Goal: Task Accomplishment & Management: Use online tool/utility

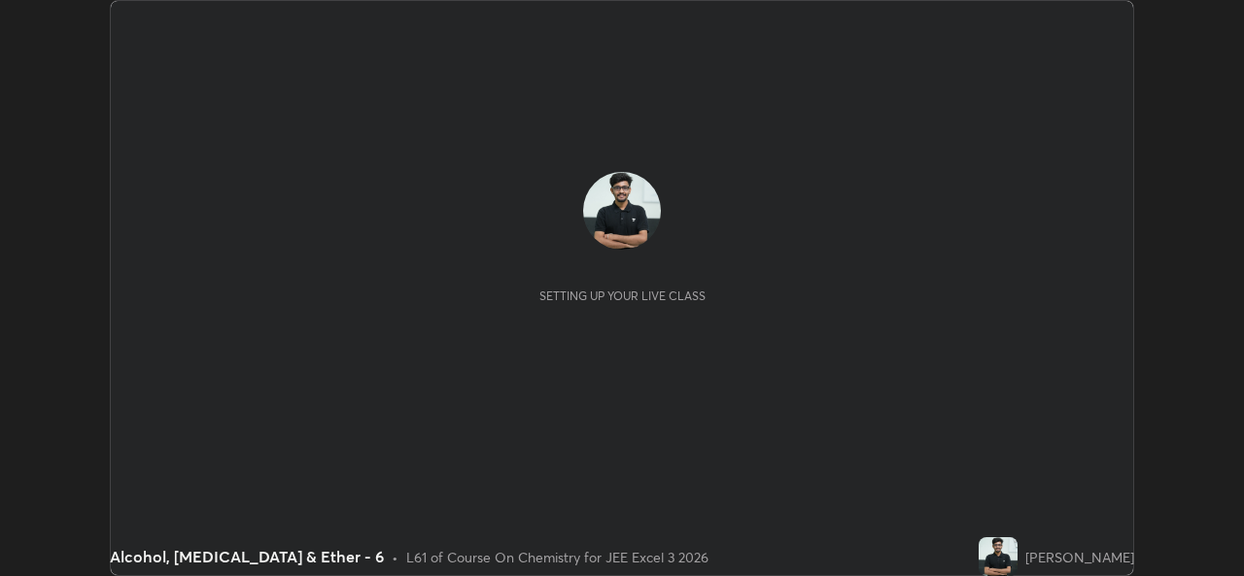
scroll to position [576, 1243]
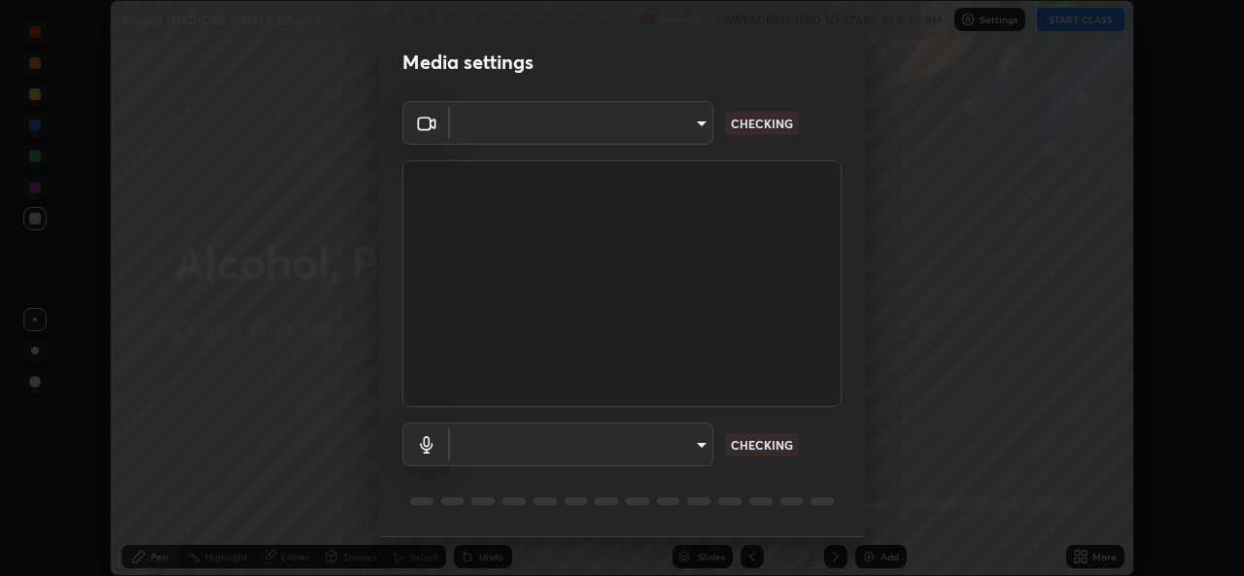
type input "01ba4e230c86726ed3cc2c83bf33541f2a1f81fc79d1918fb88ff4b5df00a70d"
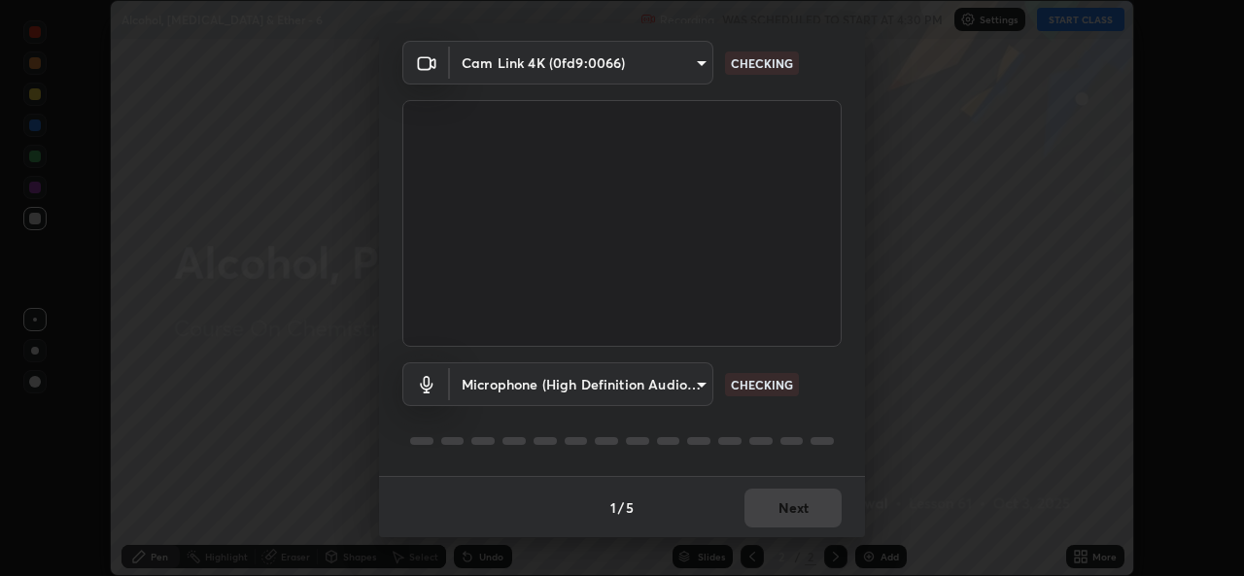
scroll to position [0, 0]
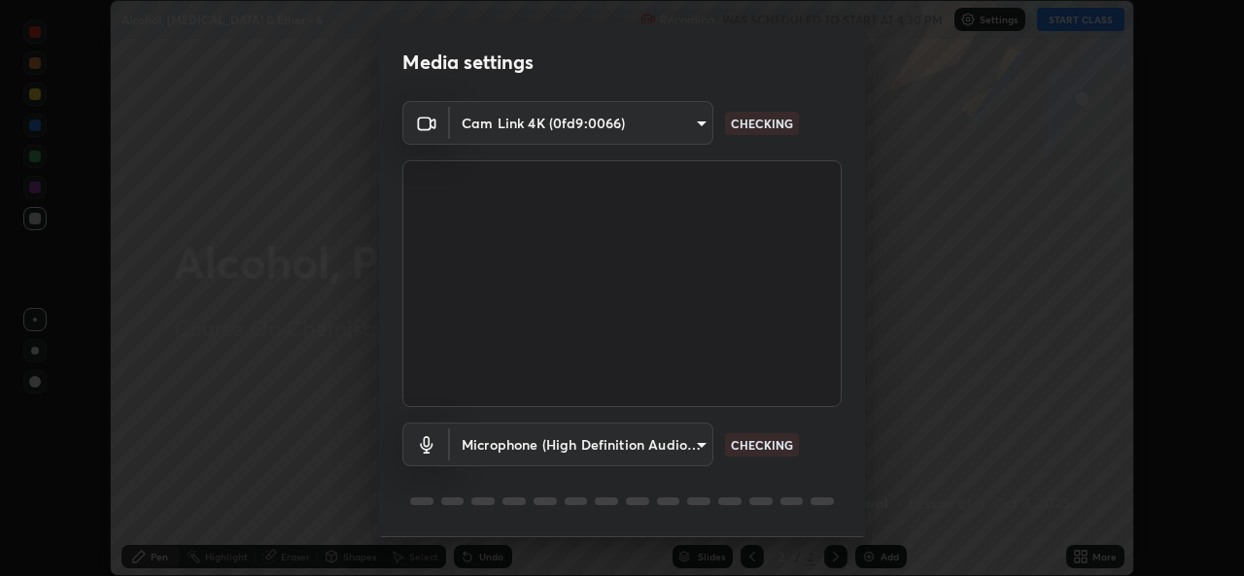
click at [673, 450] on body "Erase all Alcohol, [MEDICAL_DATA] & Ether - 6 Recording WAS SCHEDULED TO START …" at bounding box center [622, 288] width 1244 height 576
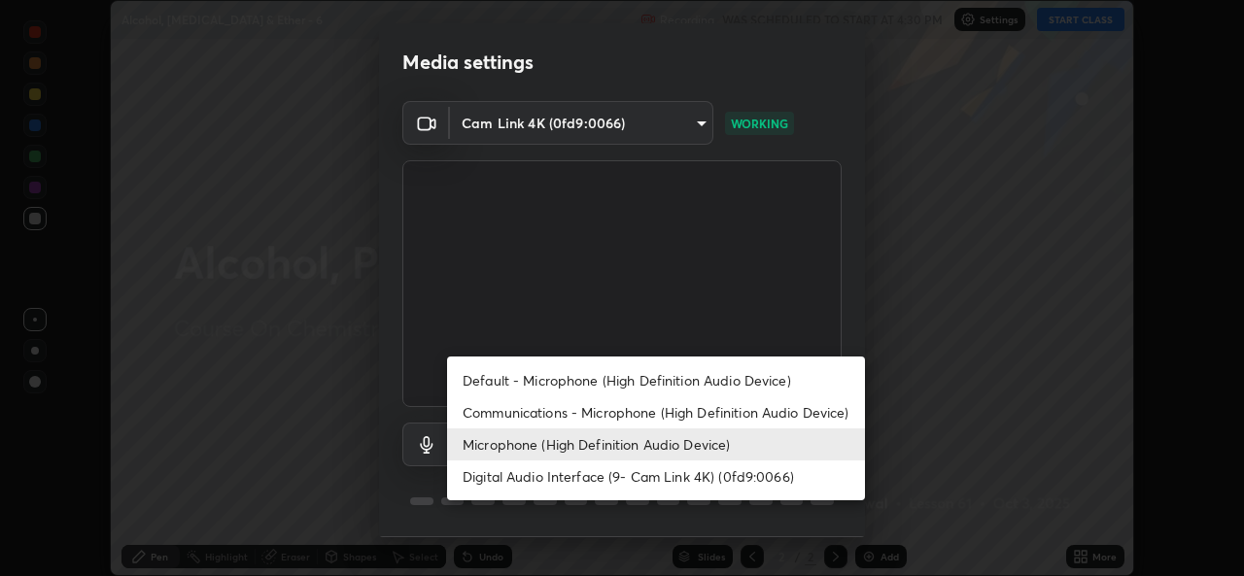
click at [680, 378] on li "Default - Microphone (High Definition Audio Device)" at bounding box center [656, 381] width 418 height 32
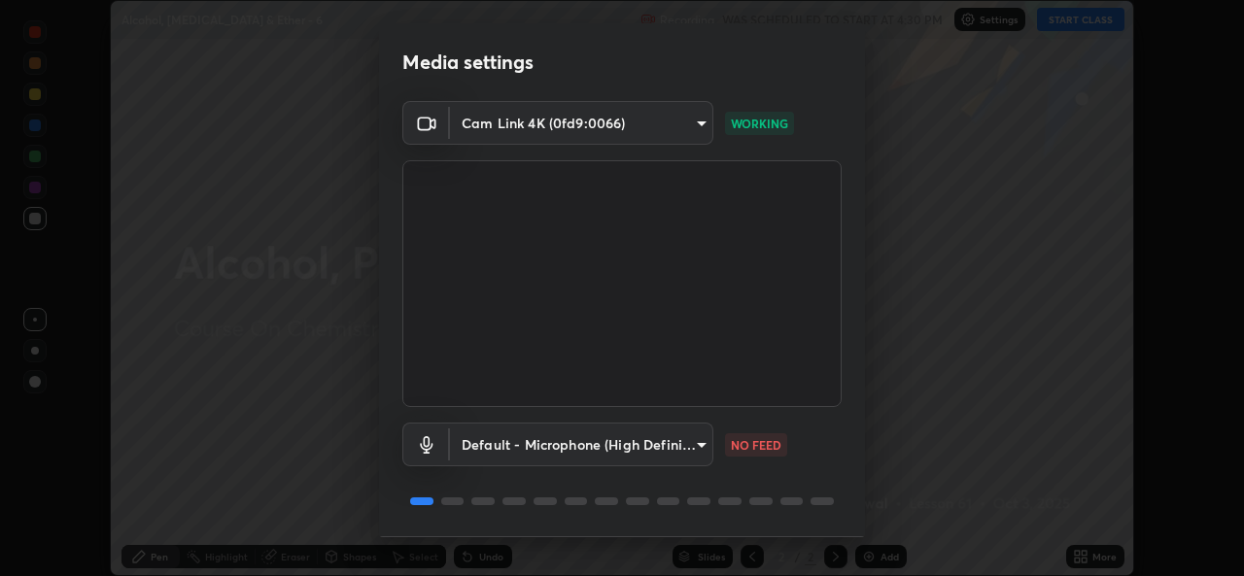
click at [650, 431] on body "Erase all Alcohol, [MEDICAL_DATA] & Ether - 6 Recording WAS SCHEDULED TO START …" at bounding box center [622, 288] width 1244 height 576
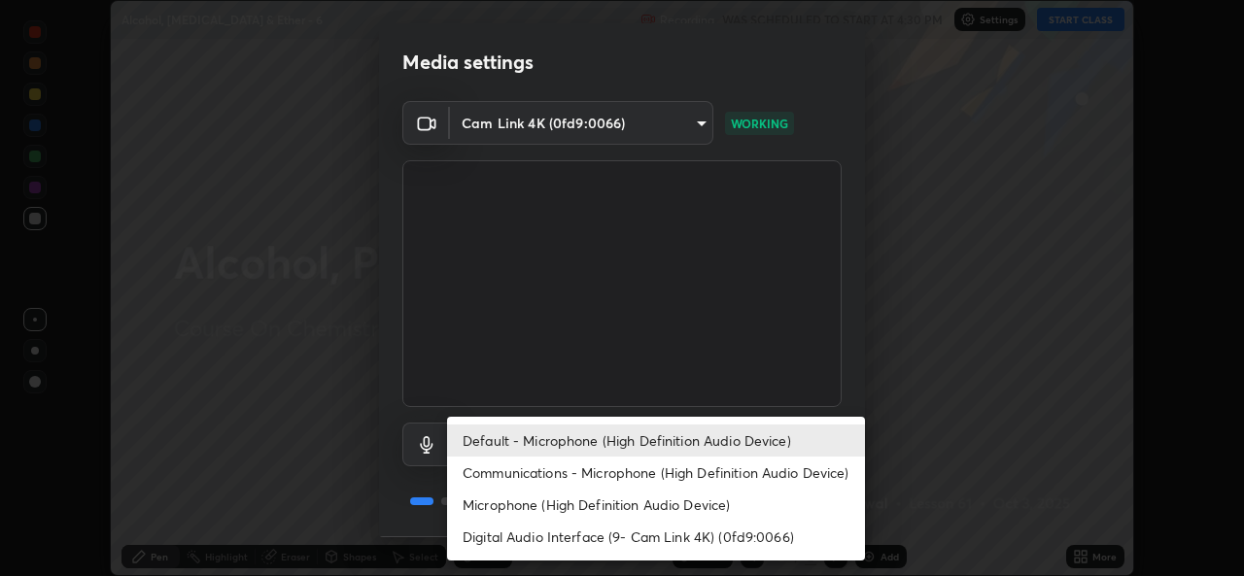
click at [649, 504] on li "Microphone (High Definition Audio Device)" at bounding box center [656, 505] width 418 height 32
type input "49b0a6df07a429b4aa0e143735b31e2a272de4ae34d33bd193cbc4de7c554cfd"
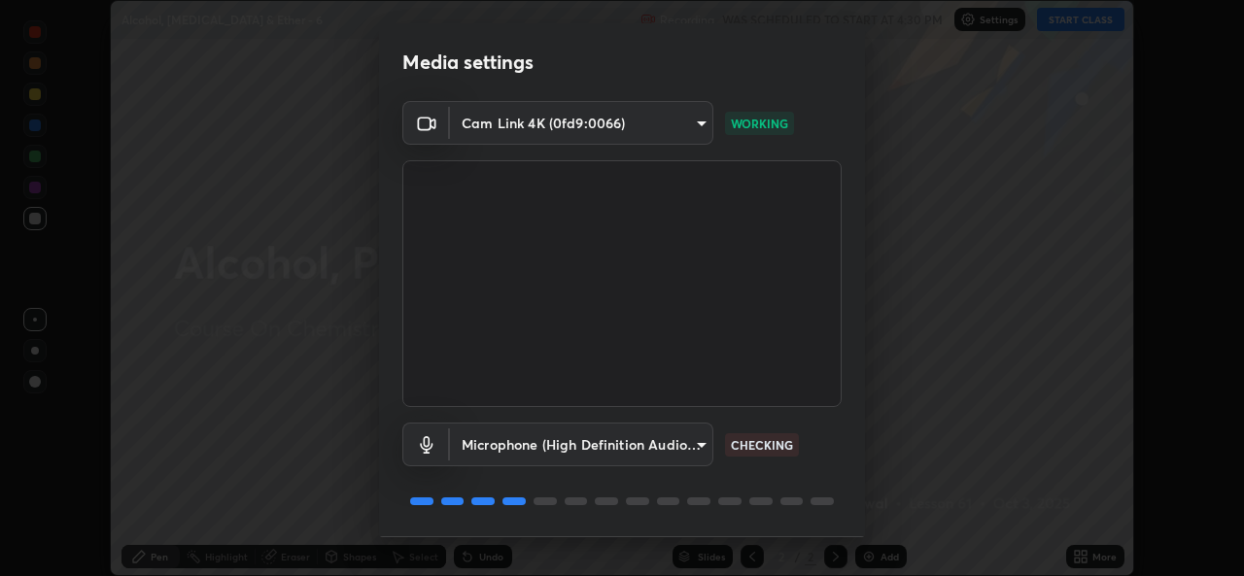
scroll to position [61, 0]
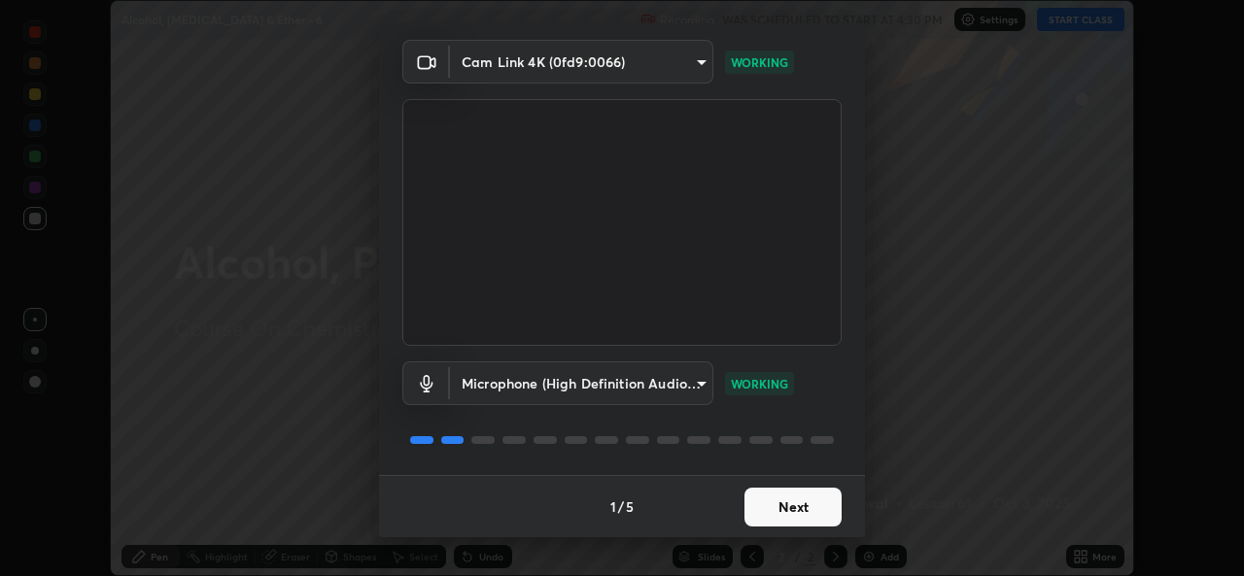
click at [799, 520] on button "Next" at bounding box center [793, 507] width 97 height 39
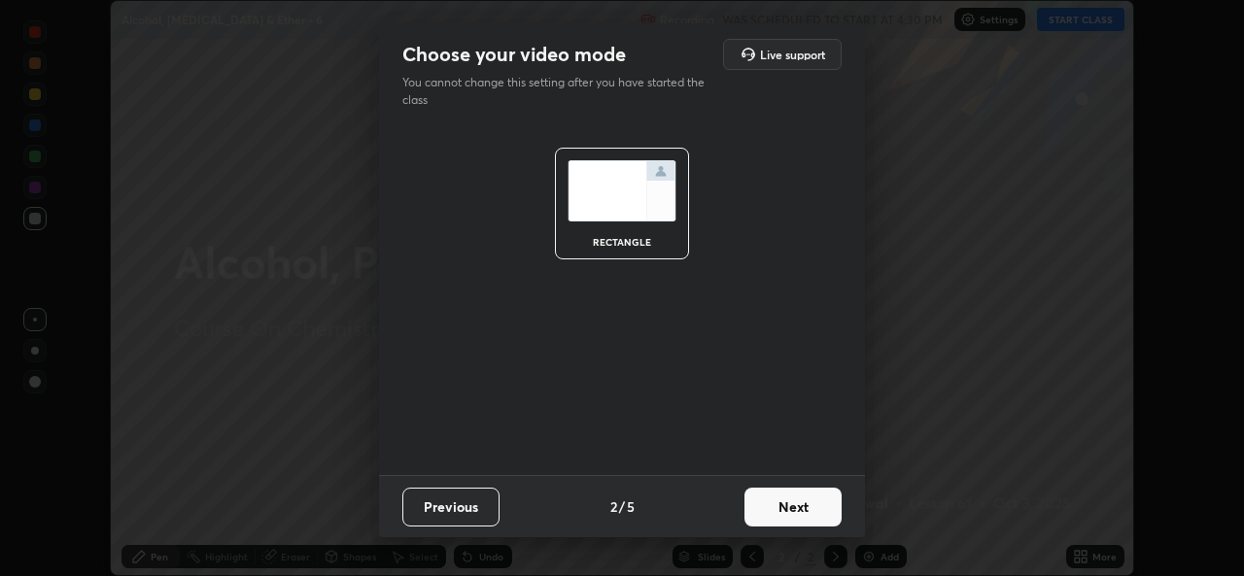
scroll to position [0, 0]
click at [794, 518] on button "Next" at bounding box center [793, 507] width 97 height 39
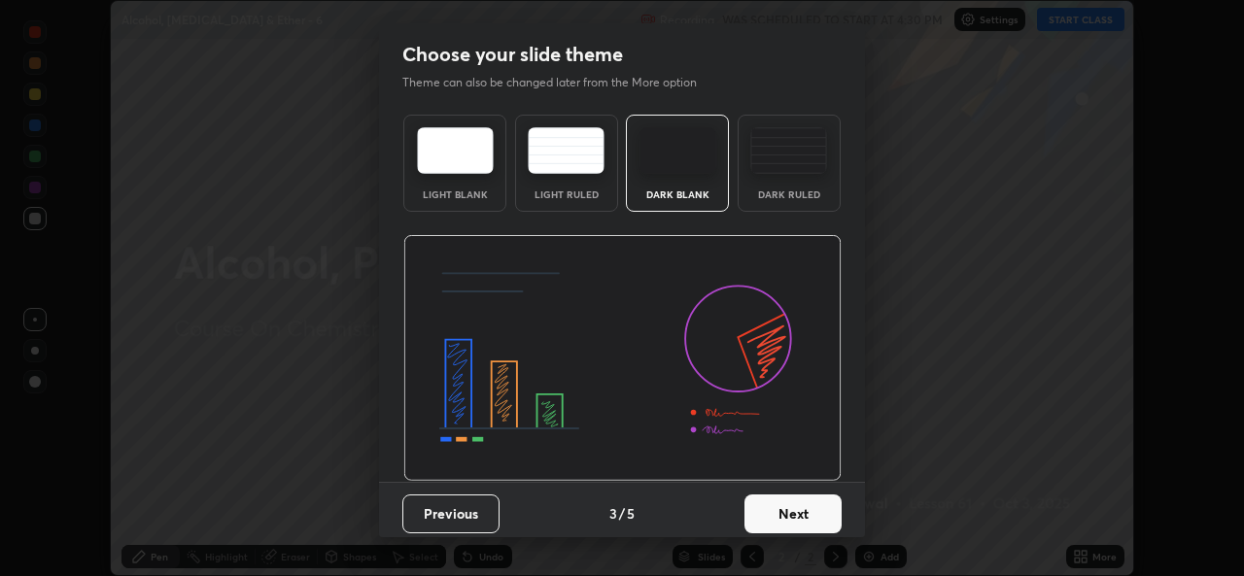
click at [792, 512] on button "Next" at bounding box center [793, 514] width 97 height 39
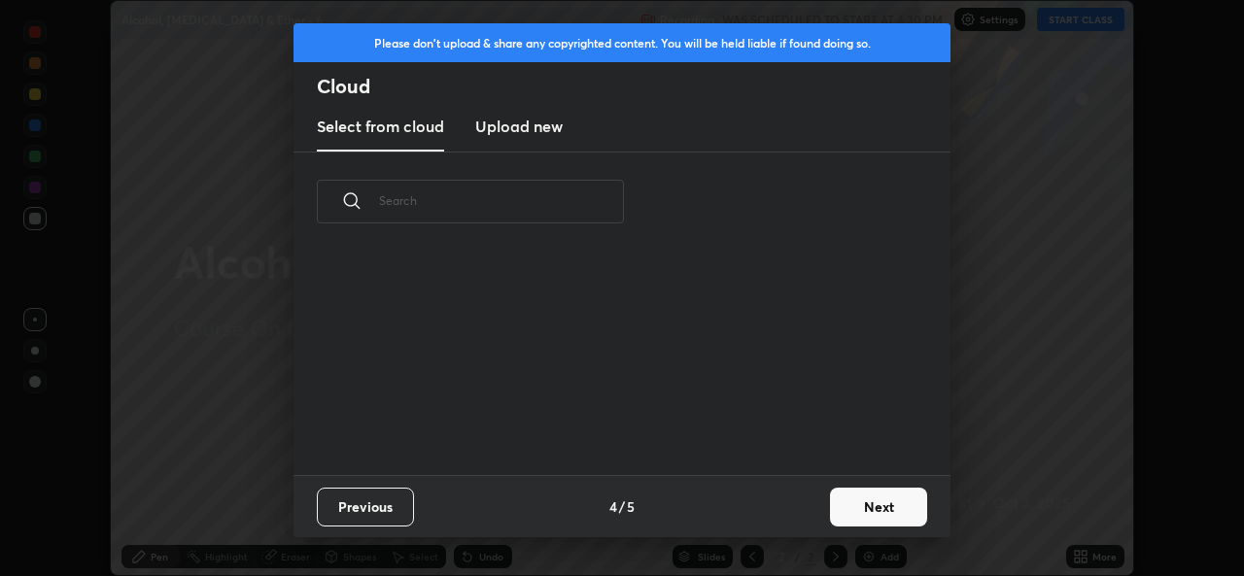
scroll to position [224, 624]
click at [887, 510] on button "Next" at bounding box center [878, 507] width 97 height 39
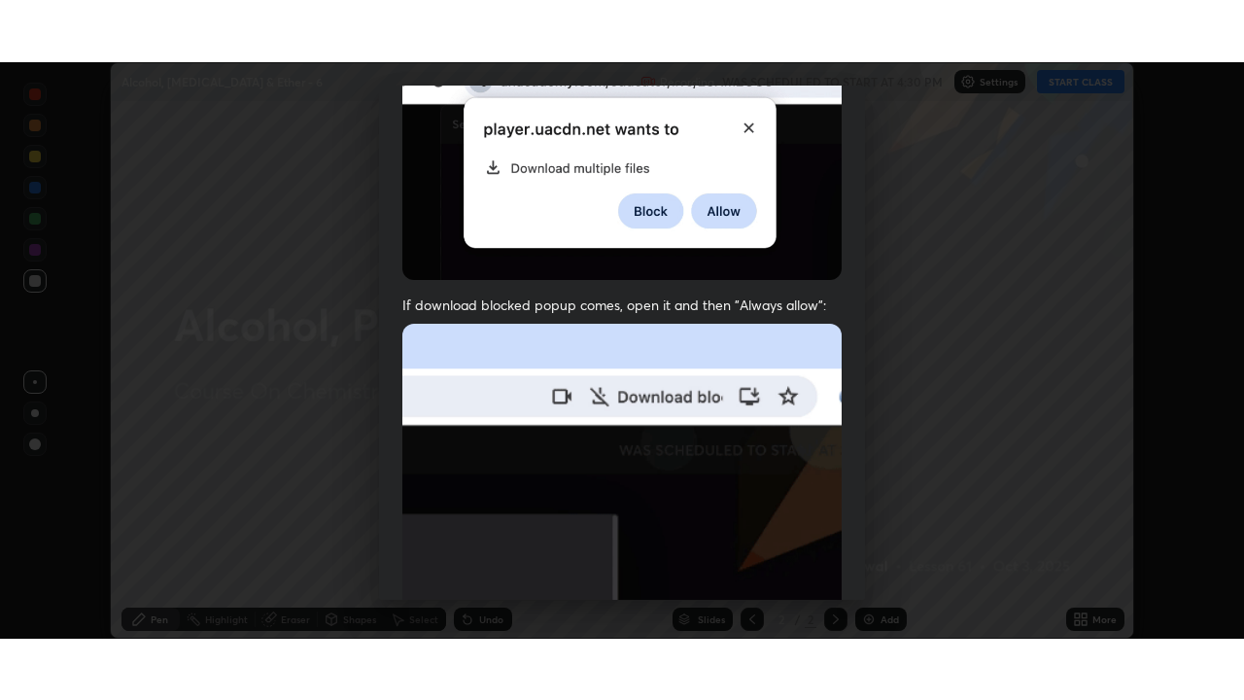
scroll to position [458, 0]
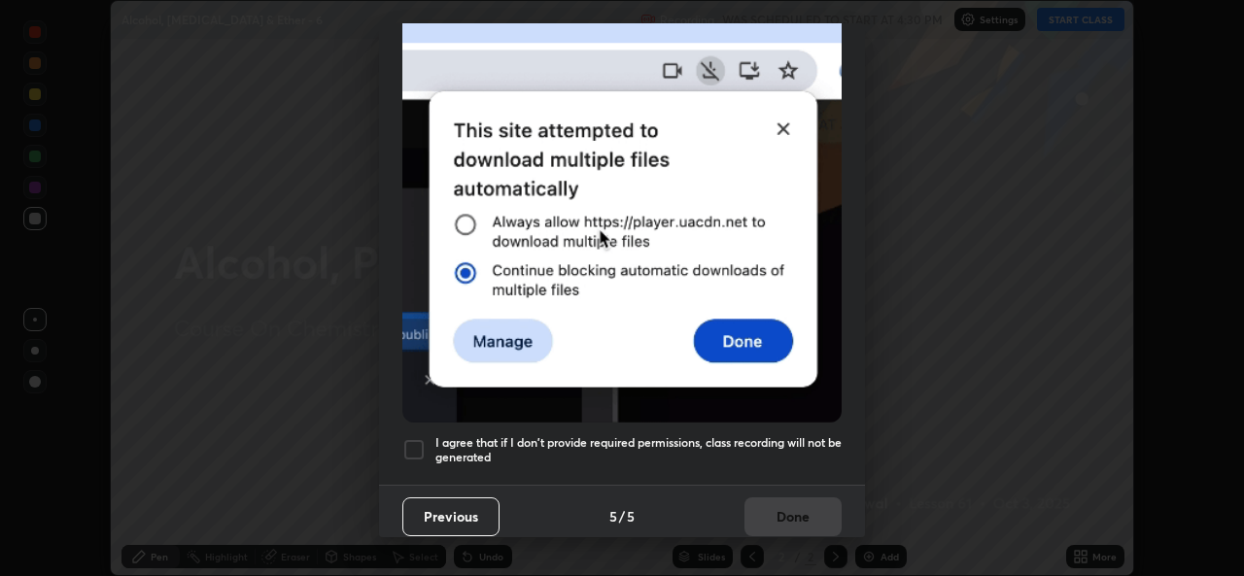
click at [409, 438] on div at bounding box center [413, 449] width 23 height 23
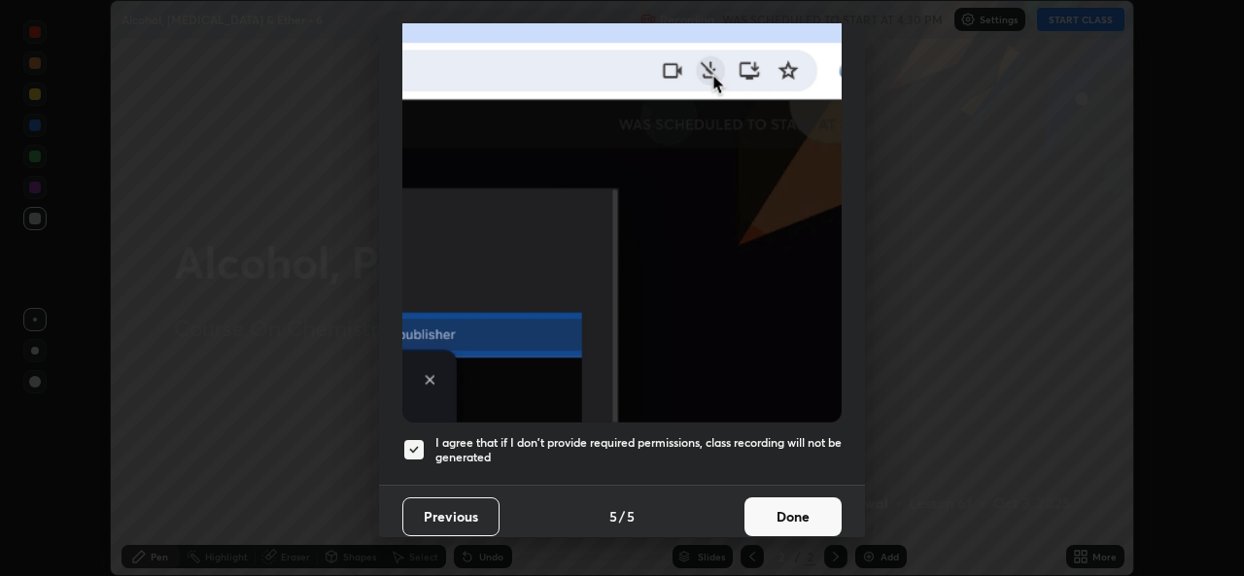
click at [826, 502] on button "Done" at bounding box center [793, 517] width 97 height 39
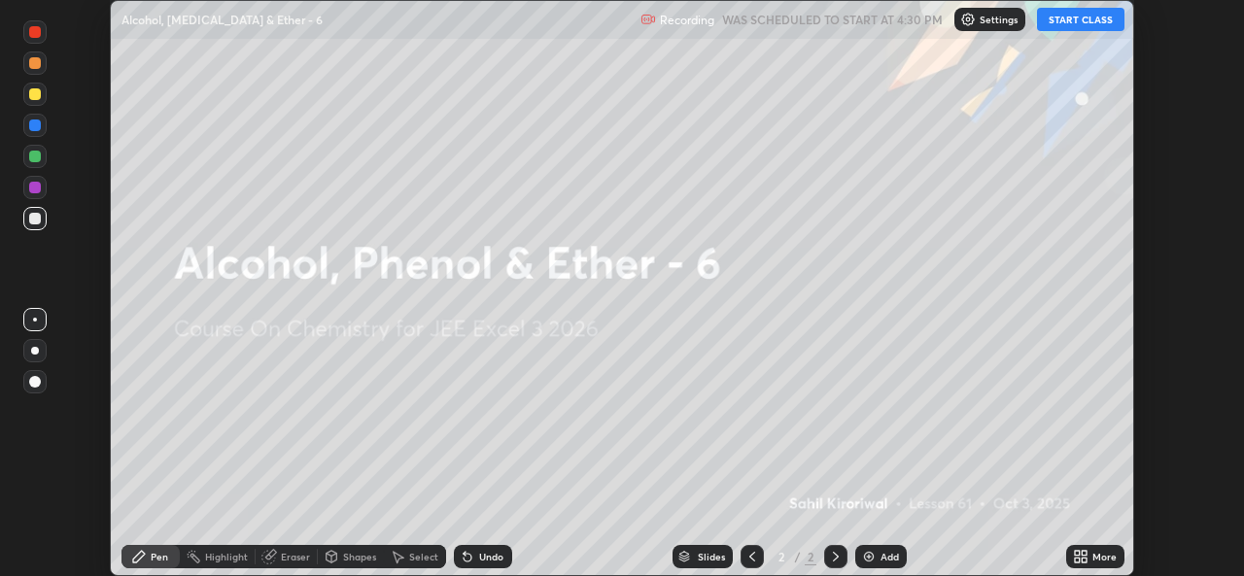
click at [1095, 560] on div "More" at bounding box center [1105, 557] width 24 height 10
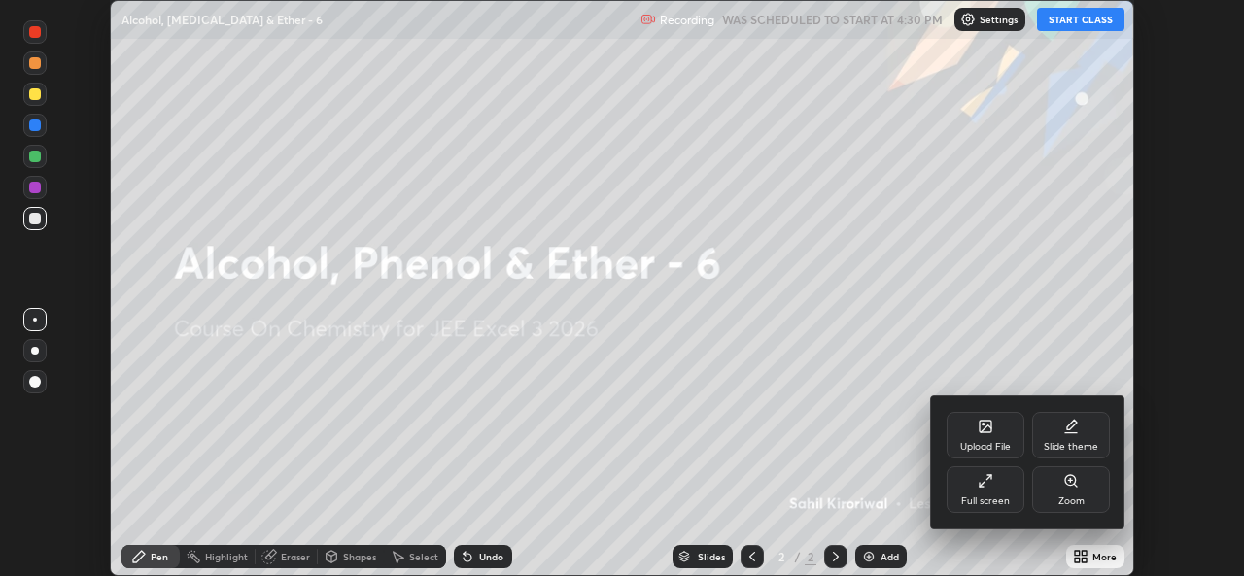
click at [1002, 475] on div "Full screen" at bounding box center [986, 490] width 78 height 47
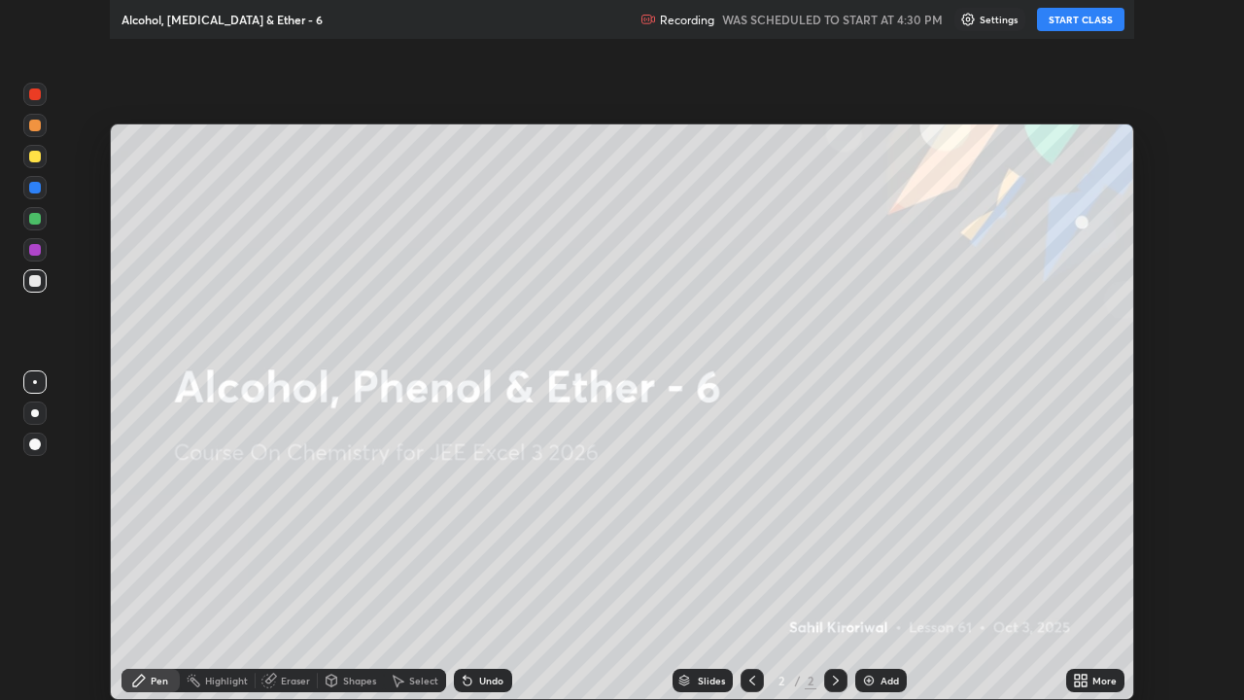
scroll to position [700, 1244]
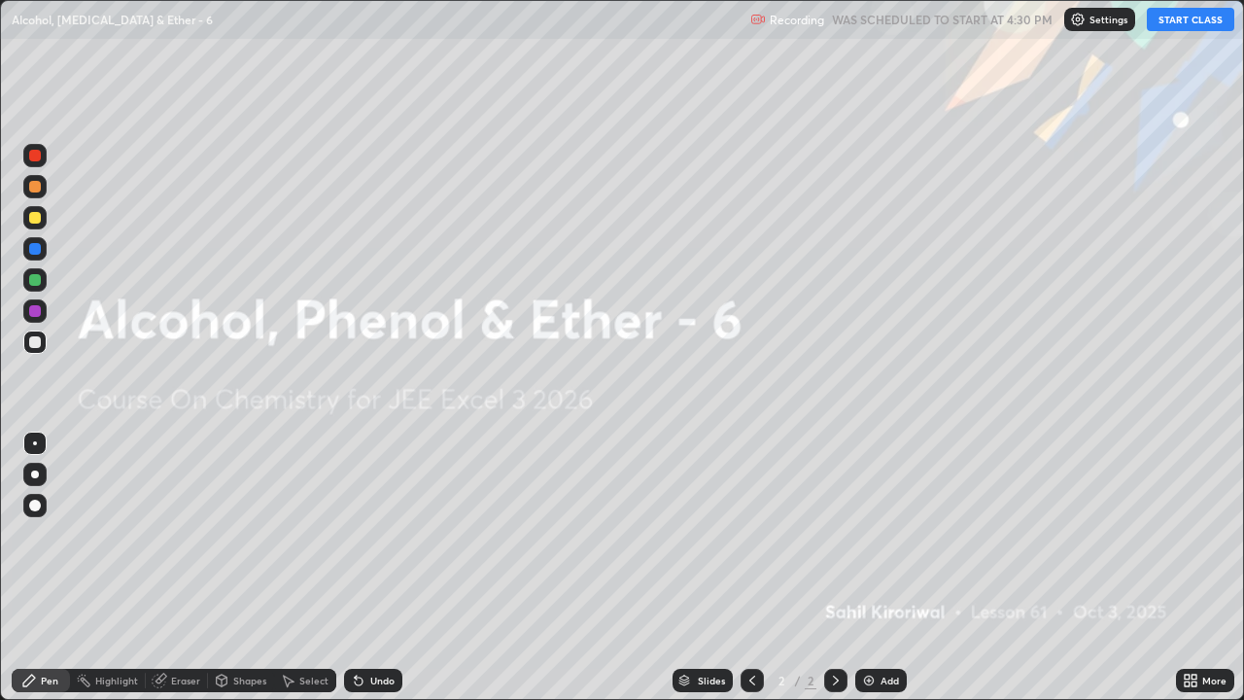
click at [1193, 16] on button "START CLASS" at bounding box center [1190, 19] width 87 height 23
click at [891, 575] on div "Add" at bounding box center [890, 681] width 18 height 10
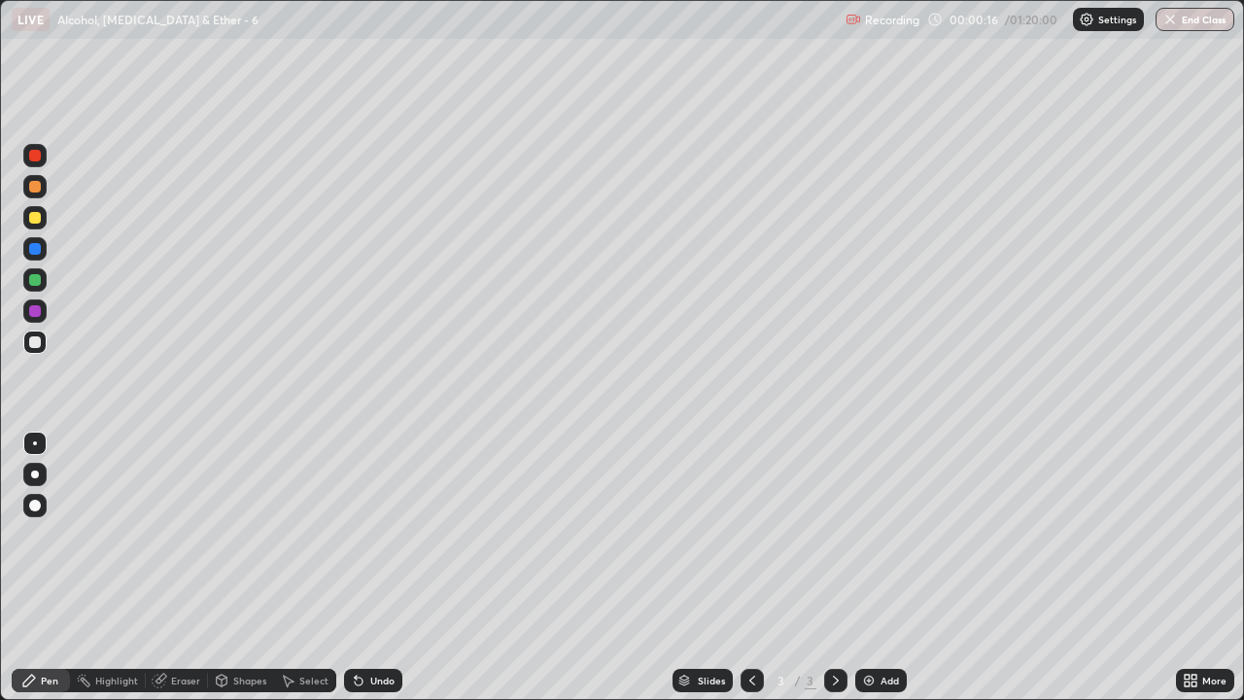
click at [40, 220] on div at bounding box center [35, 218] width 12 height 12
click at [355, 575] on icon at bounding box center [356, 677] width 2 height 2
click at [45, 337] on div at bounding box center [34, 341] width 23 height 23
click at [388, 575] on div "Undo" at bounding box center [382, 681] width 24 height 10
click at [384, 575] on div "Undo" at bounding box center [373, 680] width 58 height 23
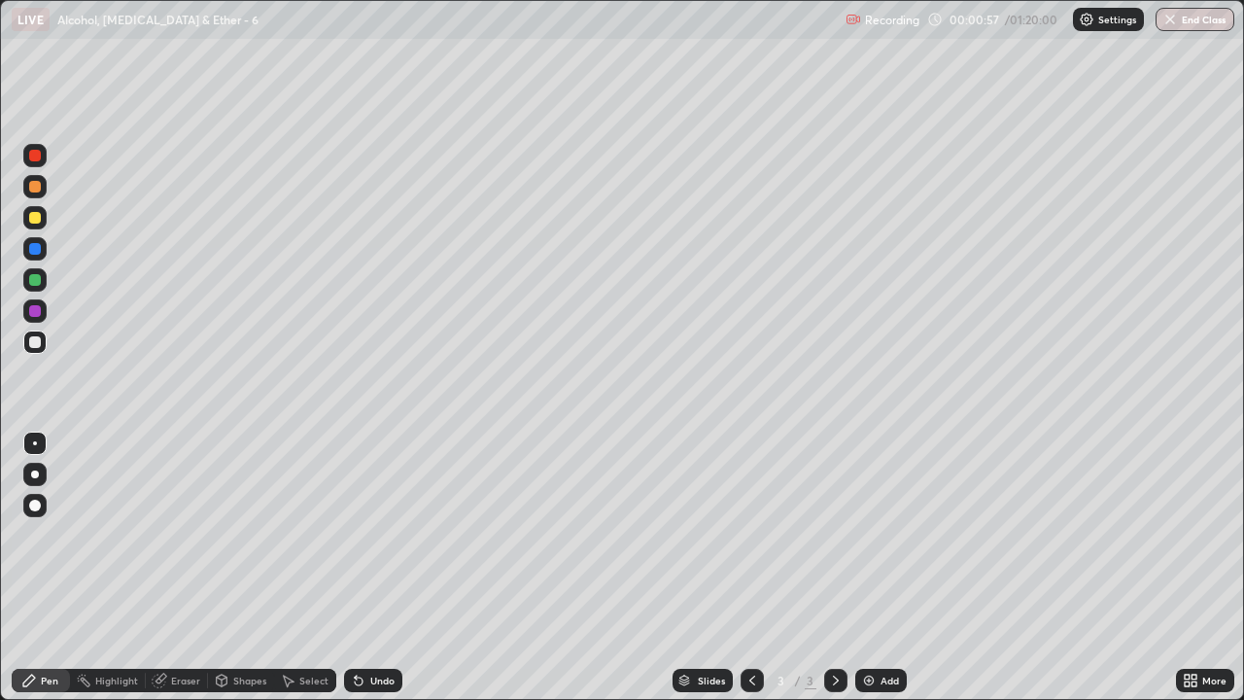
click at [397, 575] on div "Undo" at bounding box center [373, 680] width 58 height 23
click at [362, 575] on icon at bounding box center [359, 681] width 16 height 16
click at [380, 575] on div "Undo" at bounding box center [373, 680] width 58 height 23
click at [374, 575] on div "Undo" at bounding box center [373, 680] width 58 height 23
click at [887, 575] on div "Add" at bounding box center [890, 681] width 18 height 10
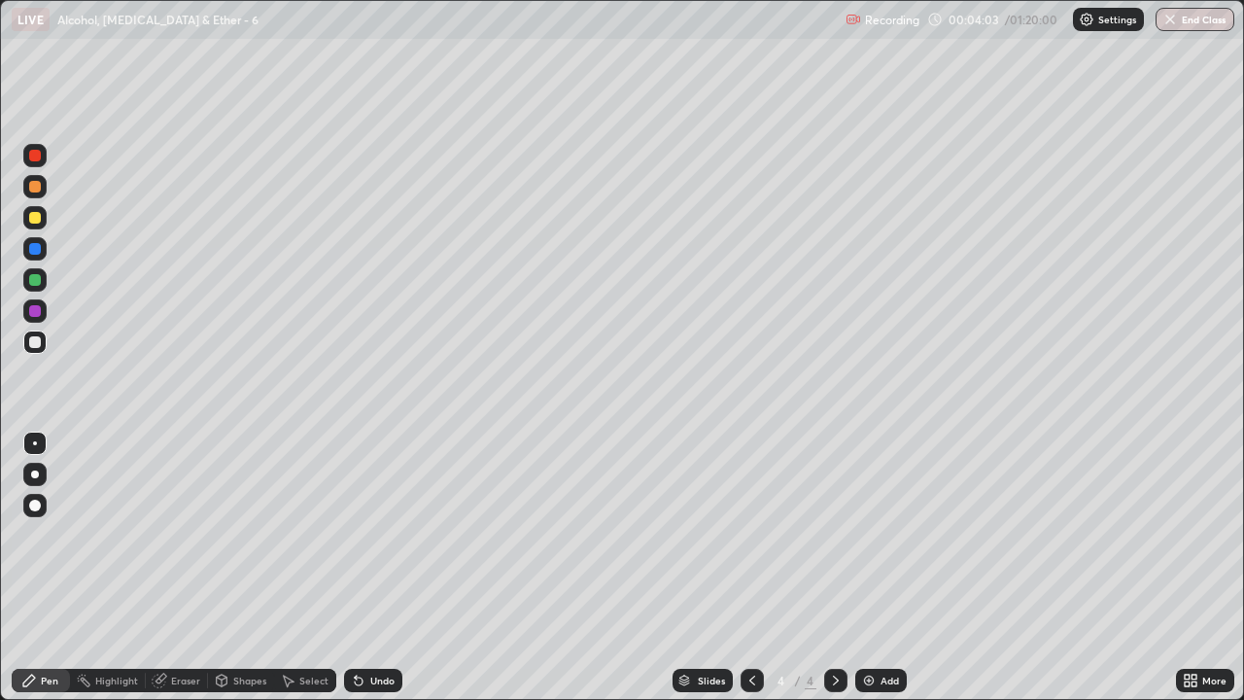
click at [43, 218] on div at bounding box center [34, 217] width 23 height 23
click at [36, 280] on div at bounding box center [35, 280] width 12 height 12
click at [380, 575] on div "Undo" at bounding box center [382, 681] width 24 height 10
click at [30, 285] on div at bounding box center [34, 279] width 23 height 23
click at [878, 575] on div "Add" at bounding box center [881, 680] width 52 height 23
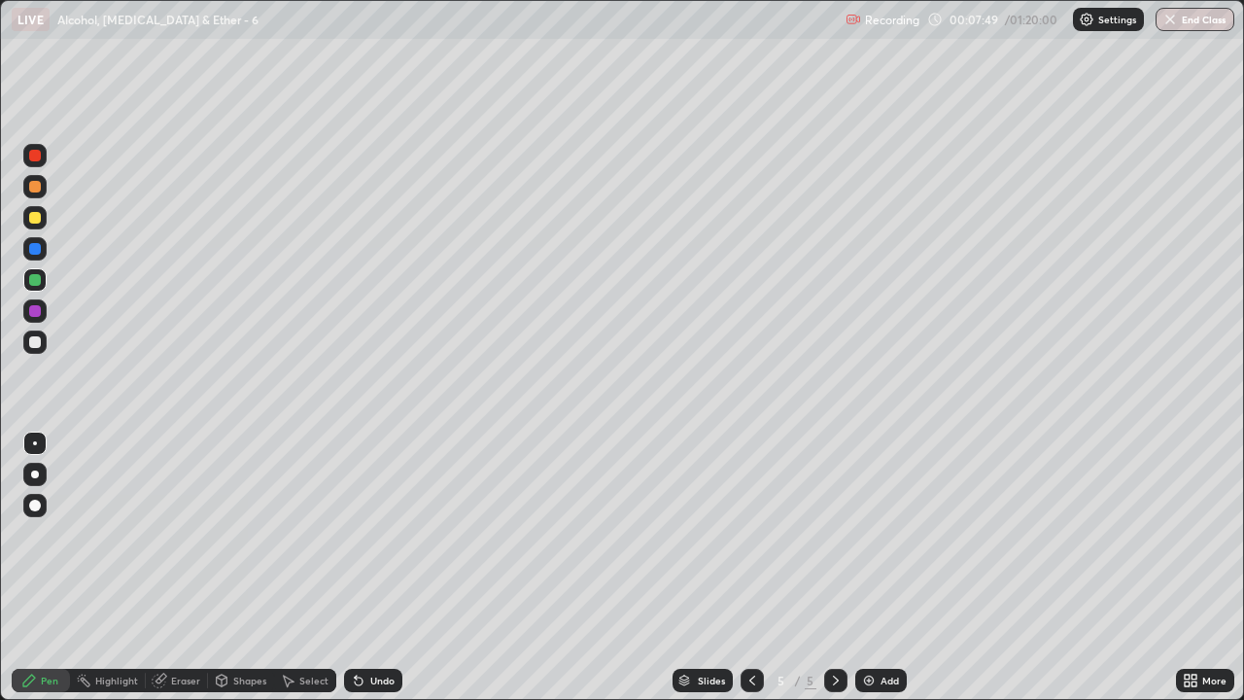
click at [32, 219] on div at bounding box center [35, 218] width 12 height 12
click at [372, 575] on div "Undo" at bounding box center [382, 681] width 24 height 10
click at [375, 575] on div "Undo" at bounding box center [373, 680] width 58 height 23
click at [376, 575] on div "Undo" at bounding box center [373, 680] width 58 height 23
click at [378, 575] on div "Undo" at bounding box center [382, 681] width 24 height 10
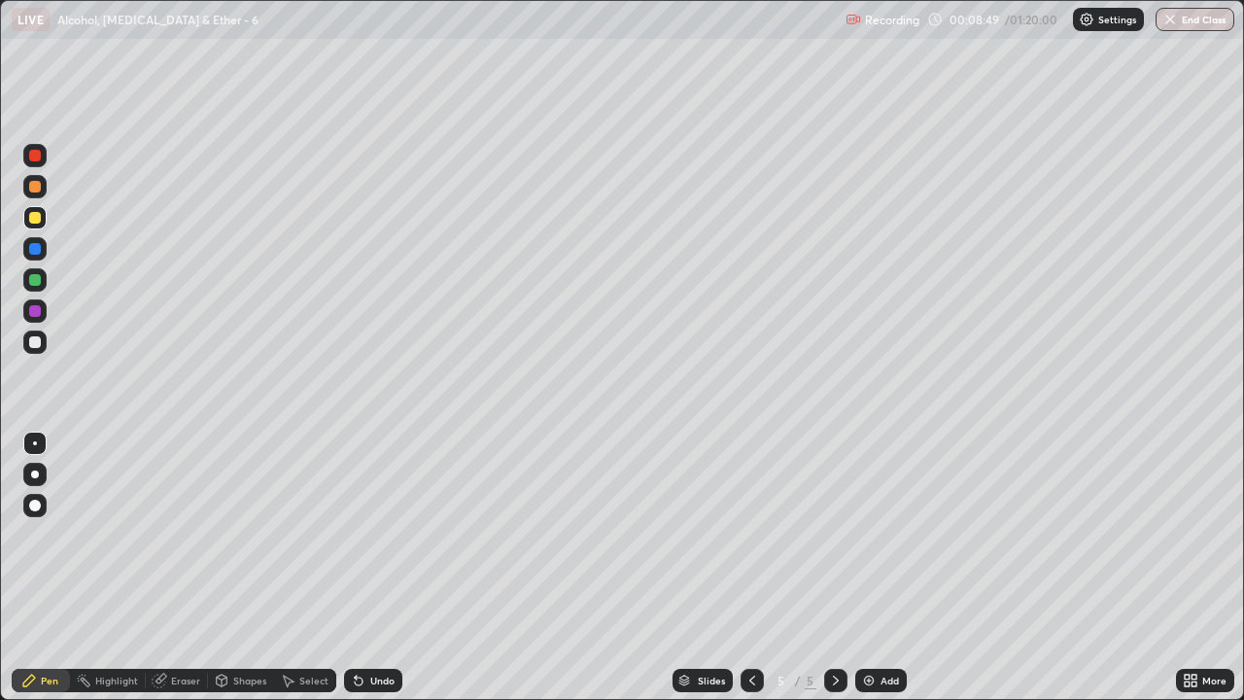
click at [384, 575] on div "Undo" at bounding box center [382, 681] width 24 height 10
click at [379, 575] on div "Undo" at bounding box center [373, 680] width 58 height 23
click at [385, 575] on div "Undo" at bounding box center [373, 680] width 58 height 23
click at [392, 575] on div "Undo" at bounding box center [373, 680] width 58 height 23
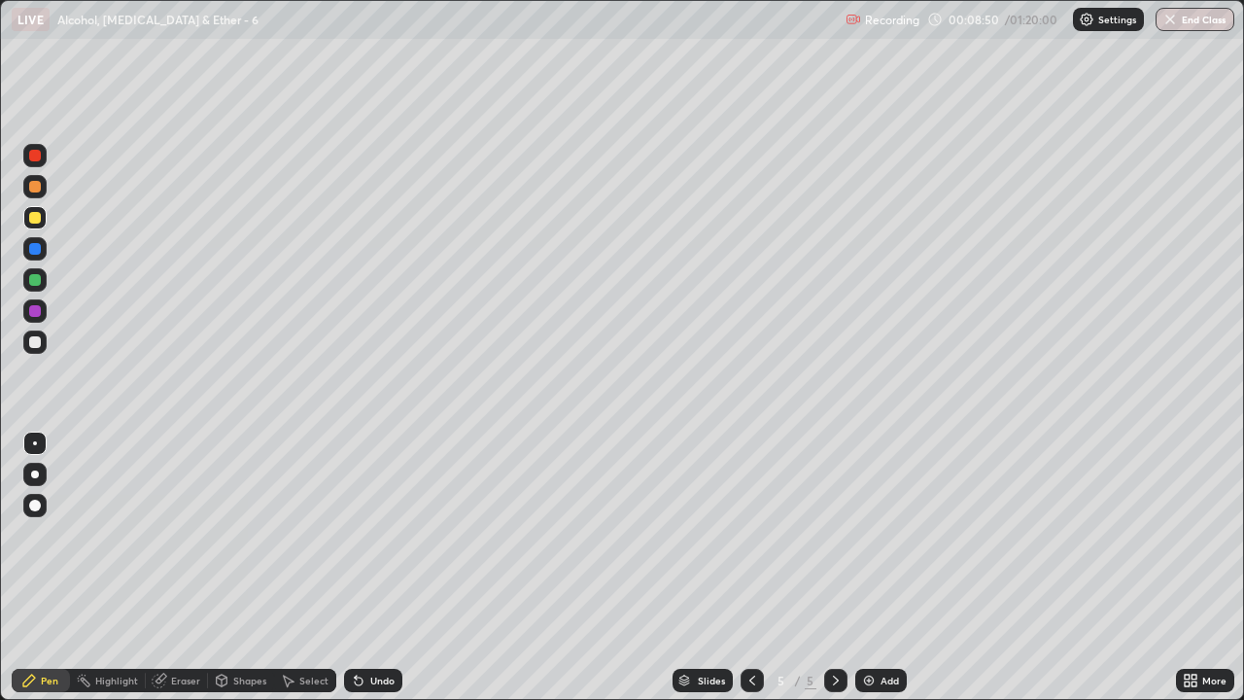
click at [392, 575] on div "Undo" at bounding box center [373, 680] width 58 height 23
click at [868, 575] on img at bounding box center [869, 681] width 16 height 16
click at [727, 575] on div "Slides" at bounding box center [703, 680] width 60 height 23
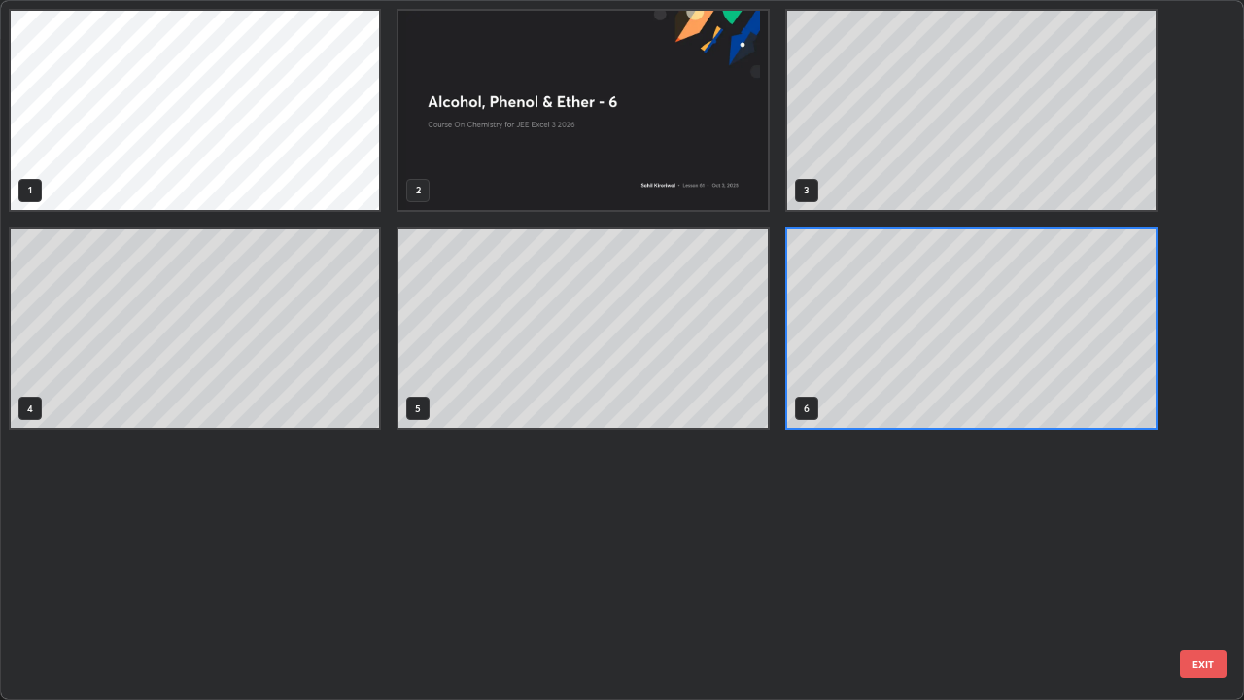
scroll to position [692, 1233]
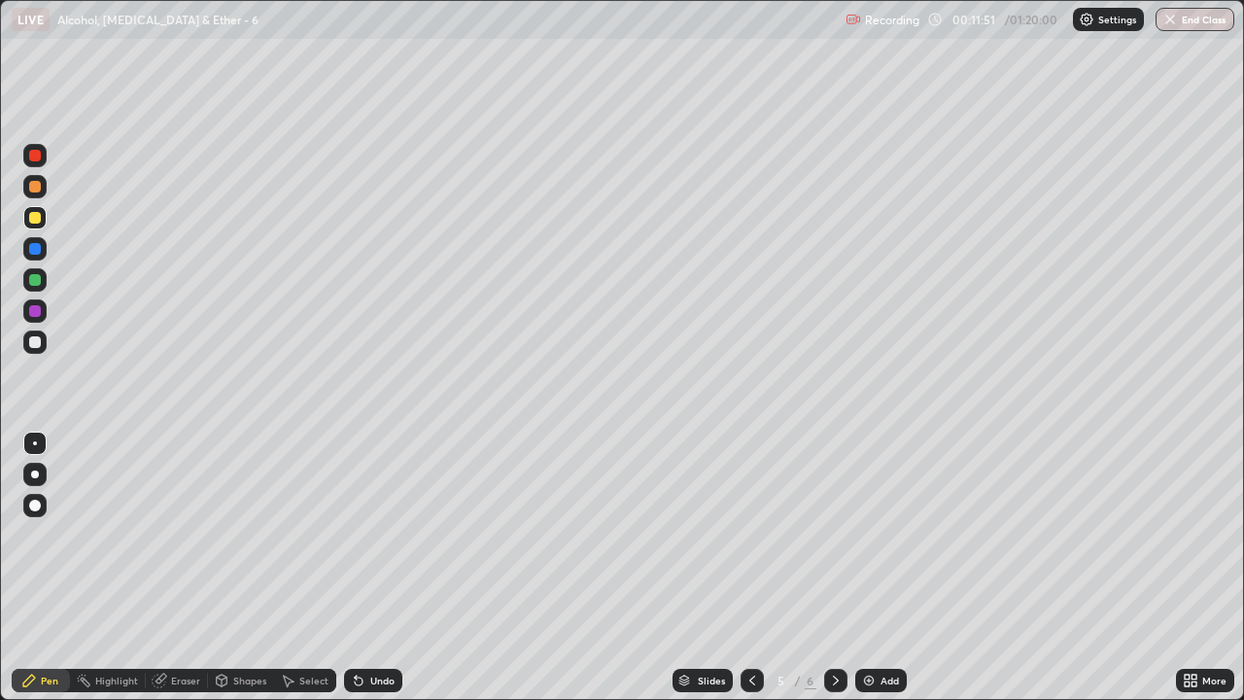
click at [834, 575] on icon at bounding box center [836, 681] width 16 height 16
click at [374, 575] on div "Undo" at bounding box center [373, 680] width 58 height 23
click at [373, 575] on div "Undo" at bounding box center [382, 681] width 24 height 10
click at [376, 575] on div "Undo" at bounding box center [382, 681] width 24 height 10
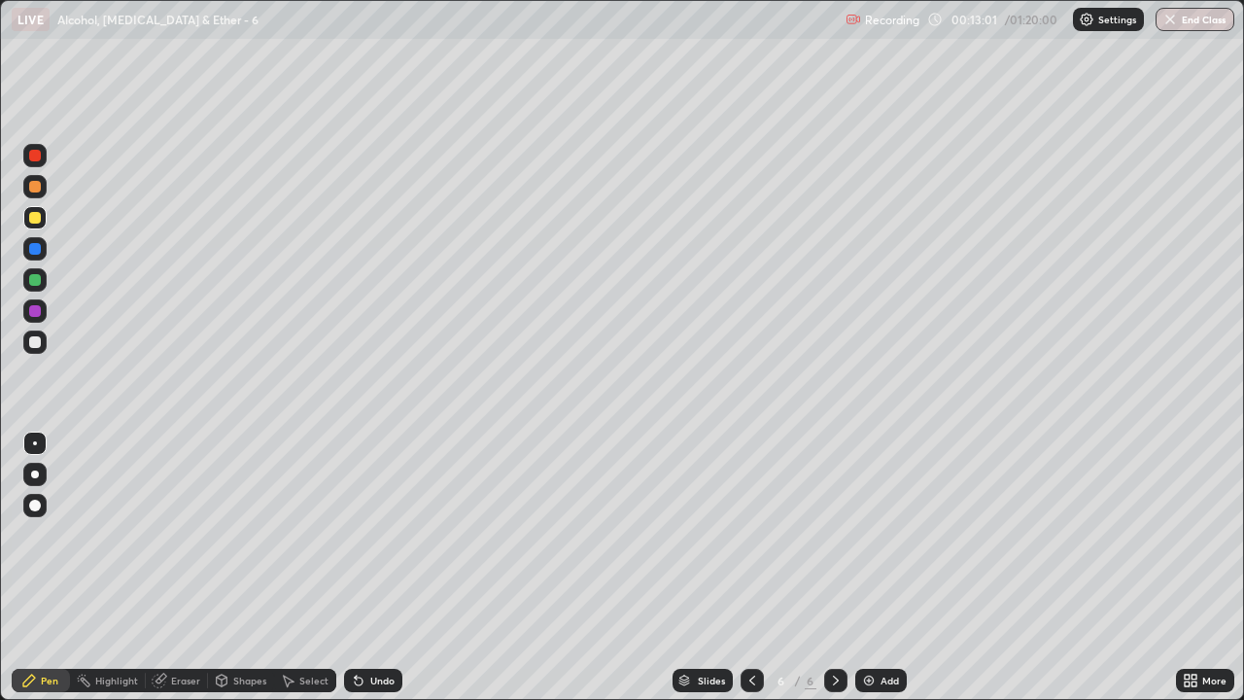
click at [391, 575] on div "Undo" at bounding box center [373, 680] width 58 height 23
click at [378, 575] on div "Undo" at bounding box center [382, 681] width 24 height 10
click at [878, 575] on div "Add" at bounding box center [881, 680] width 52 height 23
click at [378, 575] on div "Undo" at bounding box center [373, 680] width 58 height 23
click at [375, 575] on div "Undo" at bounding box center [382, 681] width 24 height 10
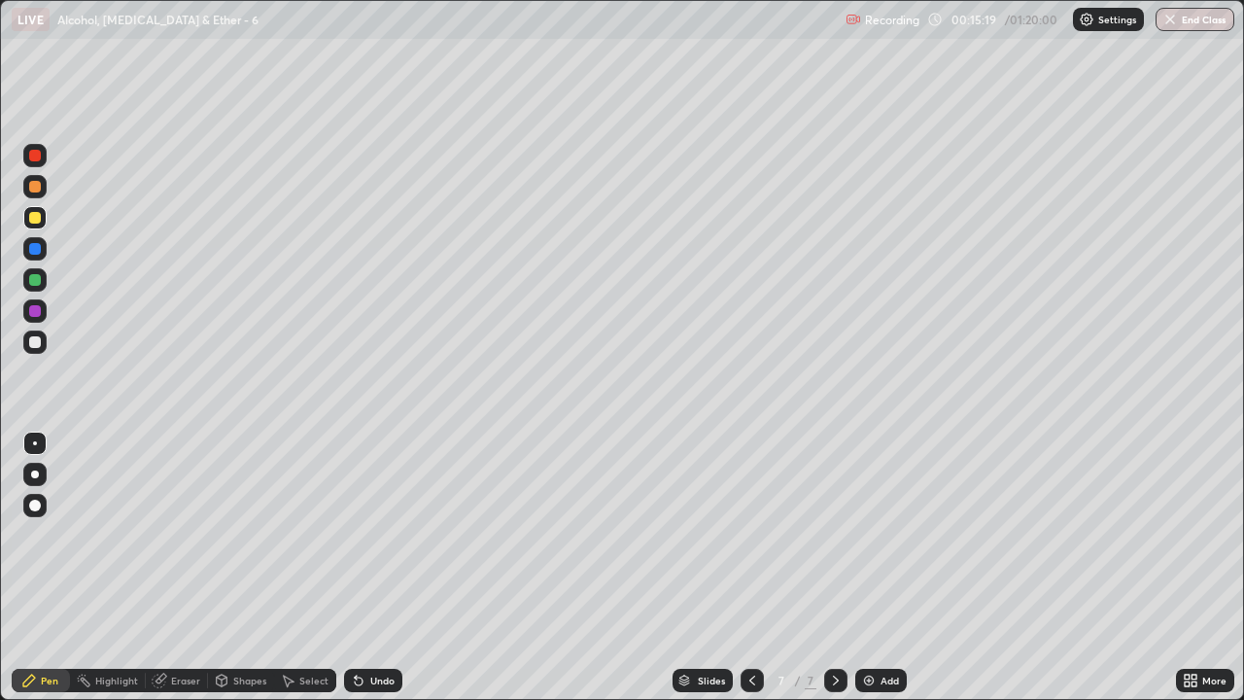
click at [374, 575] on div "Undo" at bounding box center [382, 681] width 24 height 10
click at [365, 575] on div "Undo" at bounding box center [373, 680] width 58 height 23
click at [36, 342] on div at bounding box center [35, 342] width 12 height 12
click at [383, 575] on div "Undo" at bounding box center [382, 681] width 24 height 10
click at [370, 575] on div "Undo" at bounding box center [382, 681] width 24 height 10
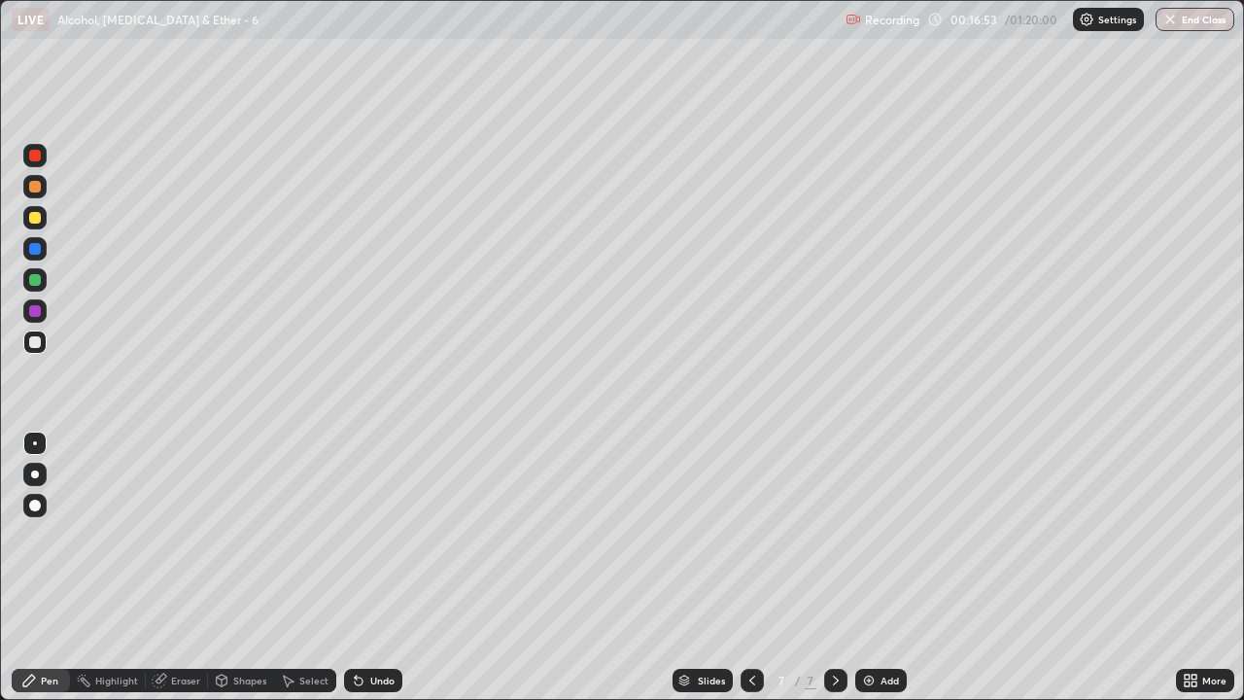
click at [373, 575] on div "Undo" at bounding box center [373, 680] width 58 height 23
click at [885, 575] on div "Add" at bounding box center [890, 681] width 18 height 10
click at [747, 575] on icon at bounding box center [753, 681] width 16 height 16
click at [834, 575] on icon at bounding box center [836, 681] width 16 height 16
click at [38, 339] on div at bounding box center [35, 342] width 12 height 12
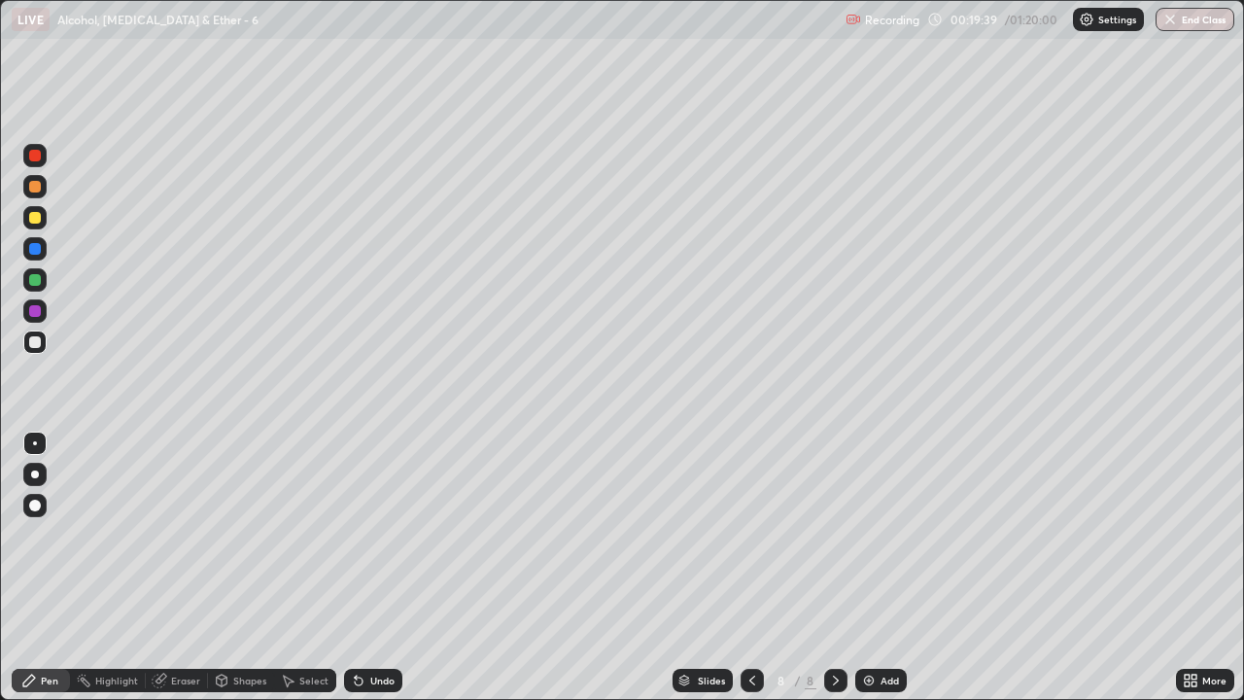
click at [33, 307] on div at bounding box center [35, 311] width 12 height 12
click at [35, 343] on div at bounding box center [35, 342] width 12 height 12
click at [372, 575] on div "Undo" at bounding box center [373, 680] width 58 height 23
click at [386, 575] on div "Undo" at bounding box center [382, 681] width 24 height 10
click at [35, 306] on div at bounding box center [35, 311] width 12 height 12
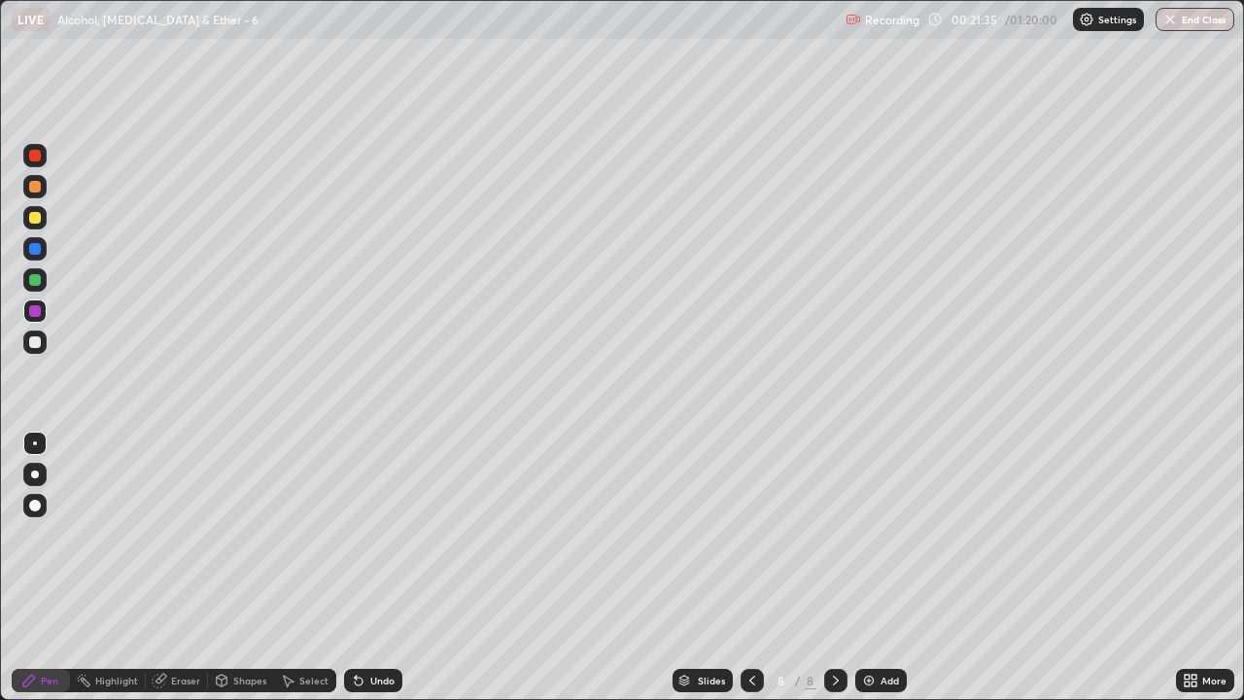
click at [370, 575] on div "Undo" at bounding box center [382, 681] width 24 height 10
click at [360, 575] on icon at bounding box center [359, 681] width 16 height 16
click at [375, 575] on div "Undo" at bounding box center [382, 681] width 24 height 10
click at [377, 575] on div "Undo" at bounding box center [373, 680] width 58 height 23
click at [377, 575] on div "Undo" at bounding box center [382, 681] width 24 height 10
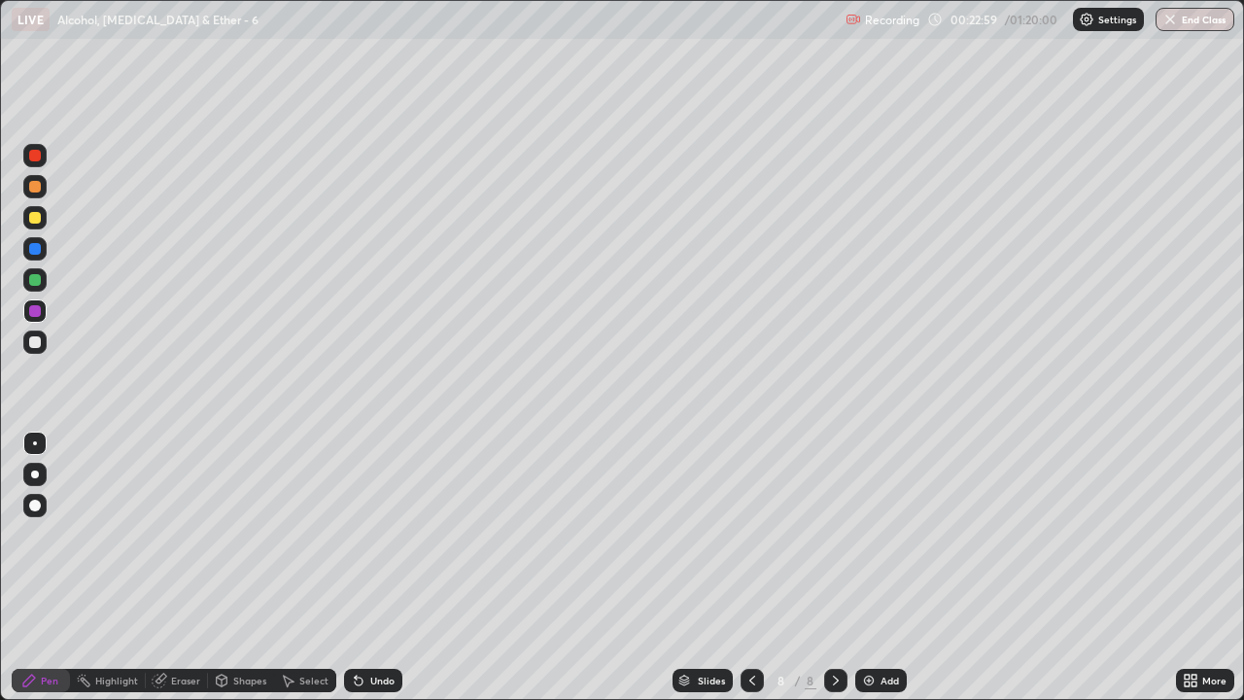
click at [36, 340] on div at bounding box center [35, 342] width 12 height 12
click at [181, 575] on div "Eraser" at bounding box center [185, 681] width 29 height 10
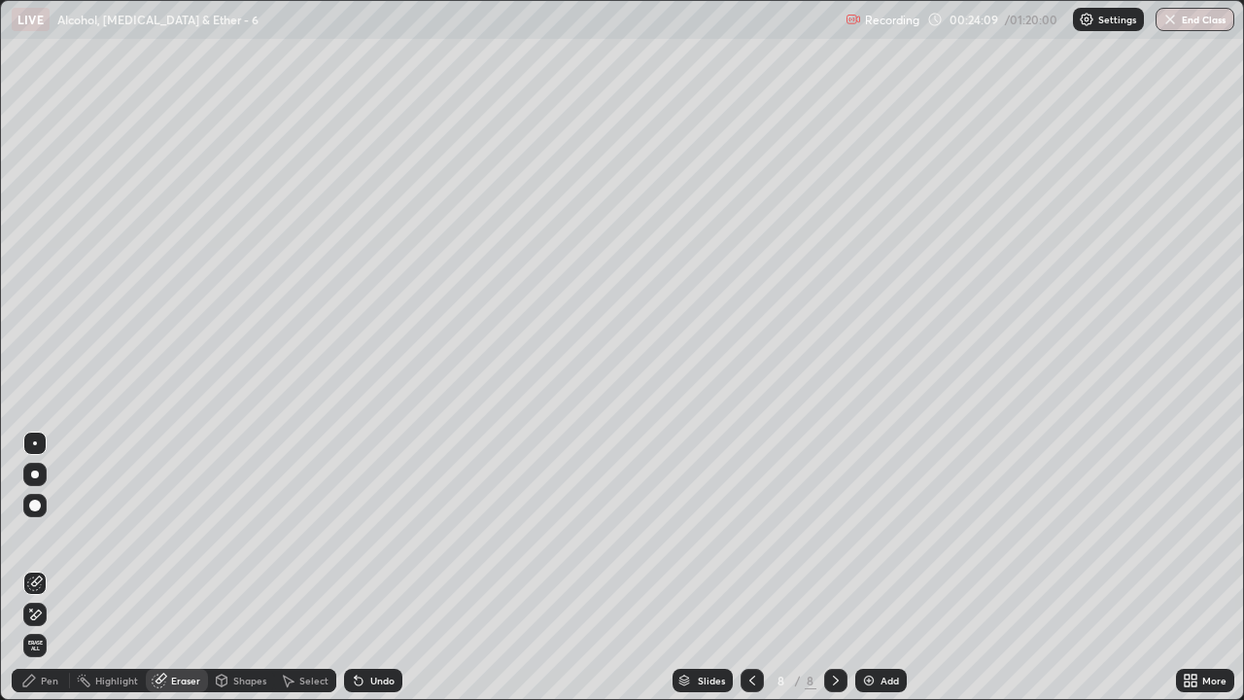
click at [35, 575] on icon at bounding box center [29, 681] width 16 height 16
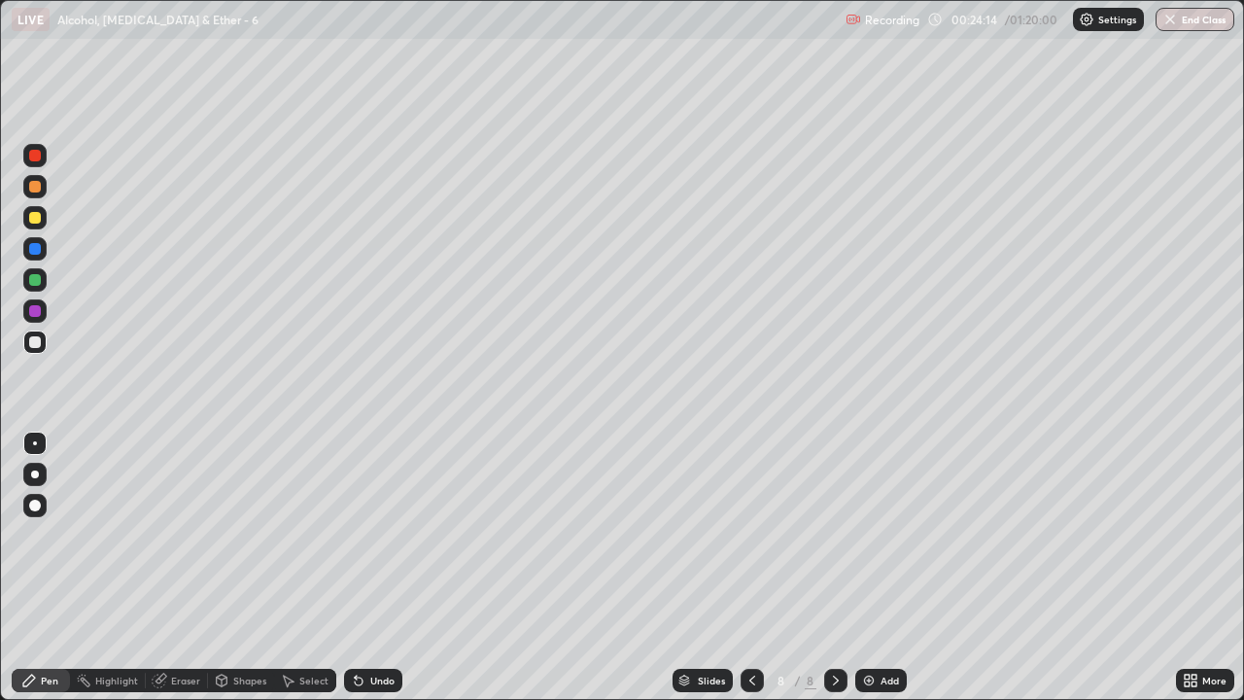
click at [359, 575] on icon at bounding box center [359, 682] width 8 height 8
click at [185, 575] on div "Eraser" at bounding box center [185, 681] width 29 height 10
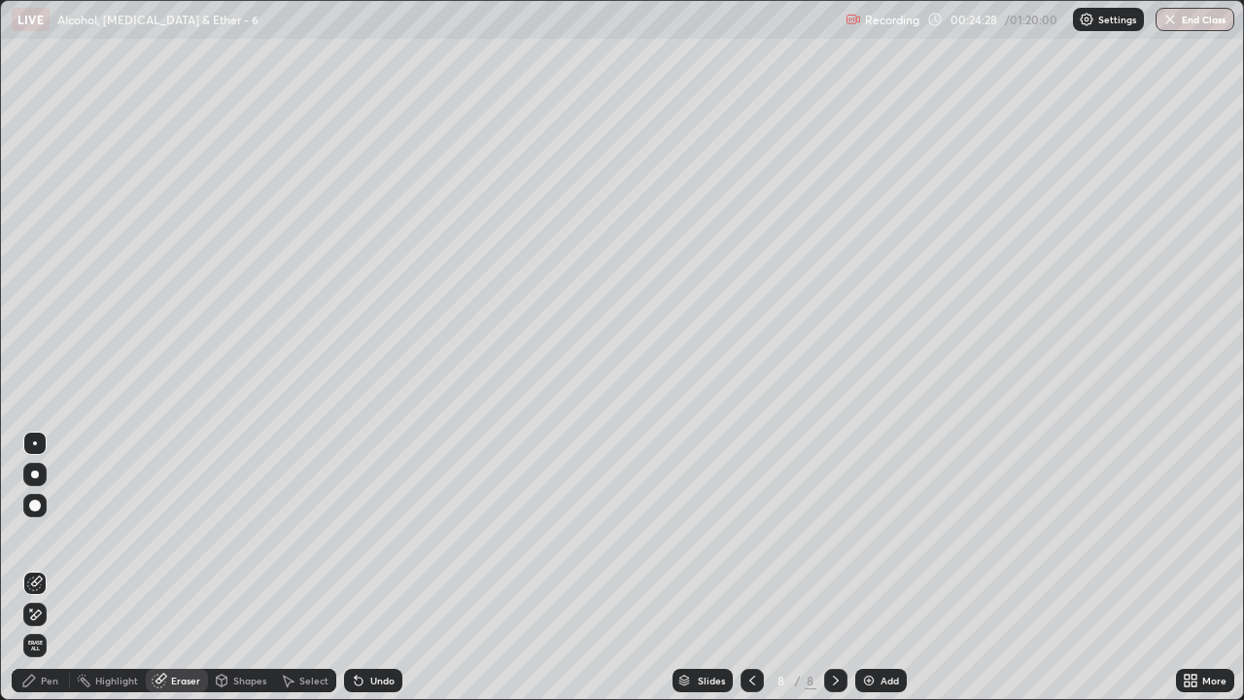
click at [304, 575] on div "Select" at bounding box center [313, 681] width 29 height 10
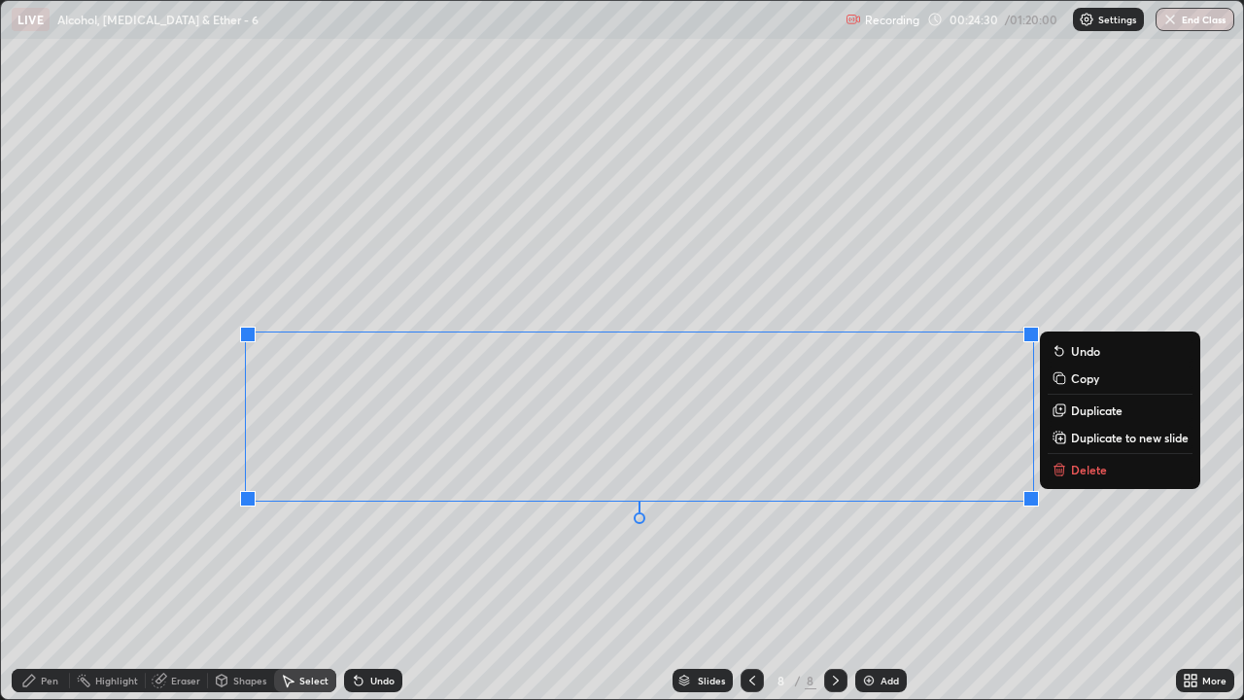
click at [1072, 476] on p "Delete" at bounding box center [1089, 470] width 36 height 16
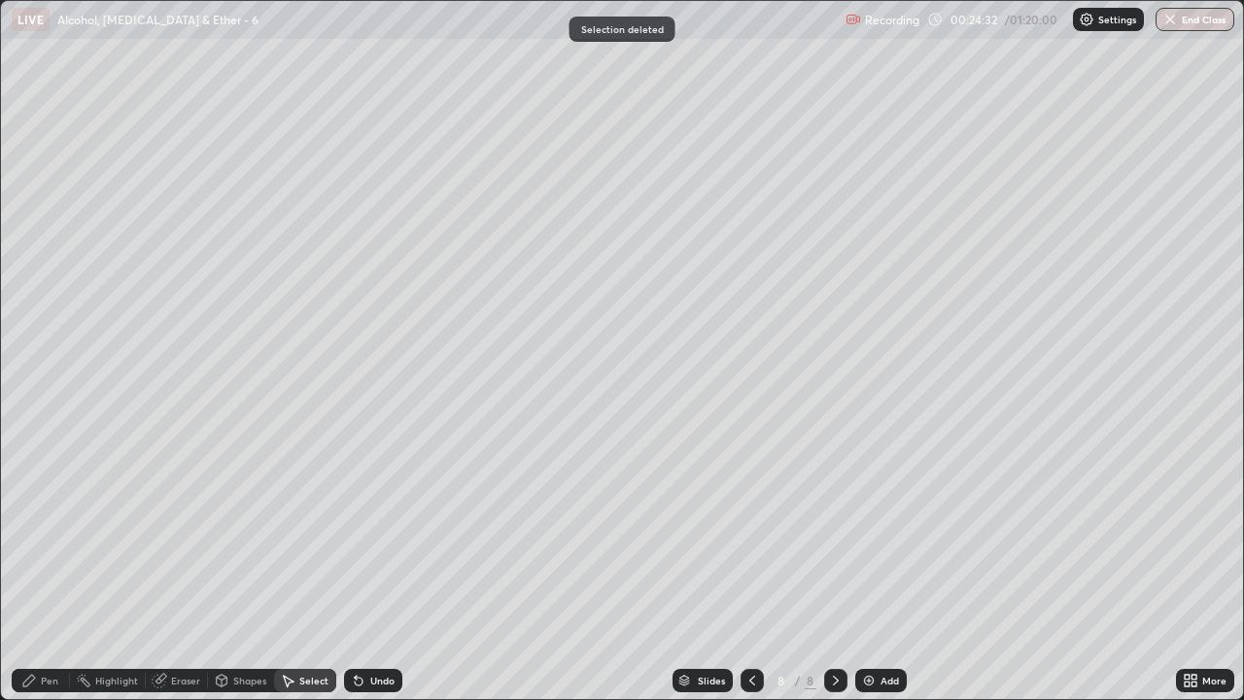
click at [22, 575] on div "Pen" at bounding box center [41, 680] width 58 height 23
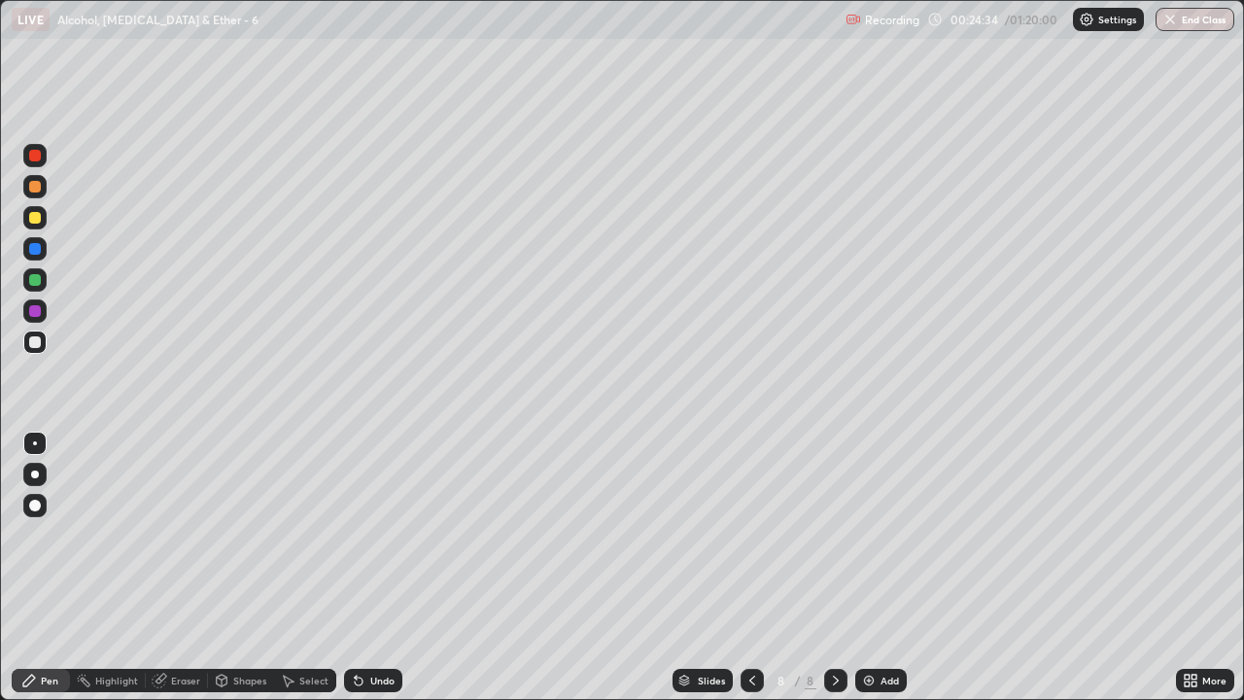
click at [378, 575] on div "Undo" at bounding box center [382, 681] width 24 height 10
click at [374, 575] on div "Undo" at bounding box center [373, 680] width 58 height 23
click at [372, 575] on div "Undo" at bounding box center [382, 681] width 24 height 10
click at [42, 482] on div at bounding box center [34, 474] width 23 height 23
click at [34, 304] on div at bounding box center [34, 310] width 23 height 23
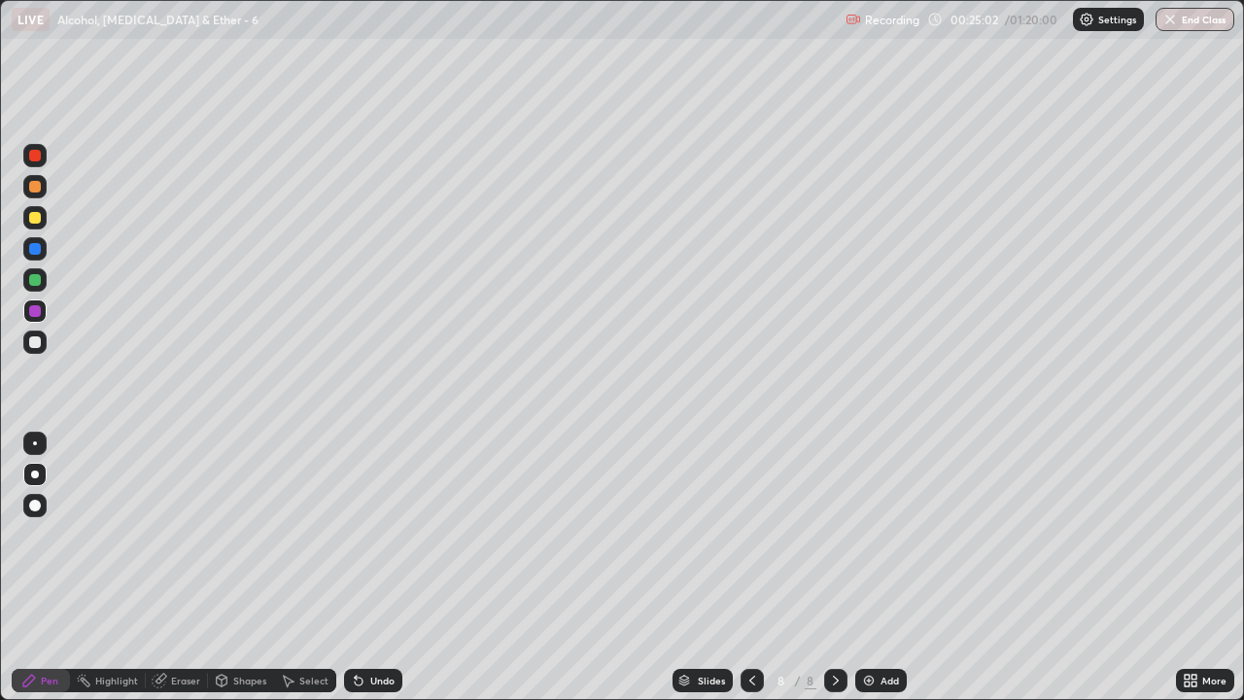
click at [378, 575] on div "Undo" at bounding box center [382, 681] width 24 height 10
click at [38, 181] on div at bounding box center [35, 187] width 12 height 12
click at [36, 343] on div at bounding box center [35, 342] width 12 height 12
click at [376, 575] on div "Undo" at bounding box center [382, 681] width 24 height 10
click at [891, 575] on div "Add" at bounding box center [881, 680] width 52 height 23
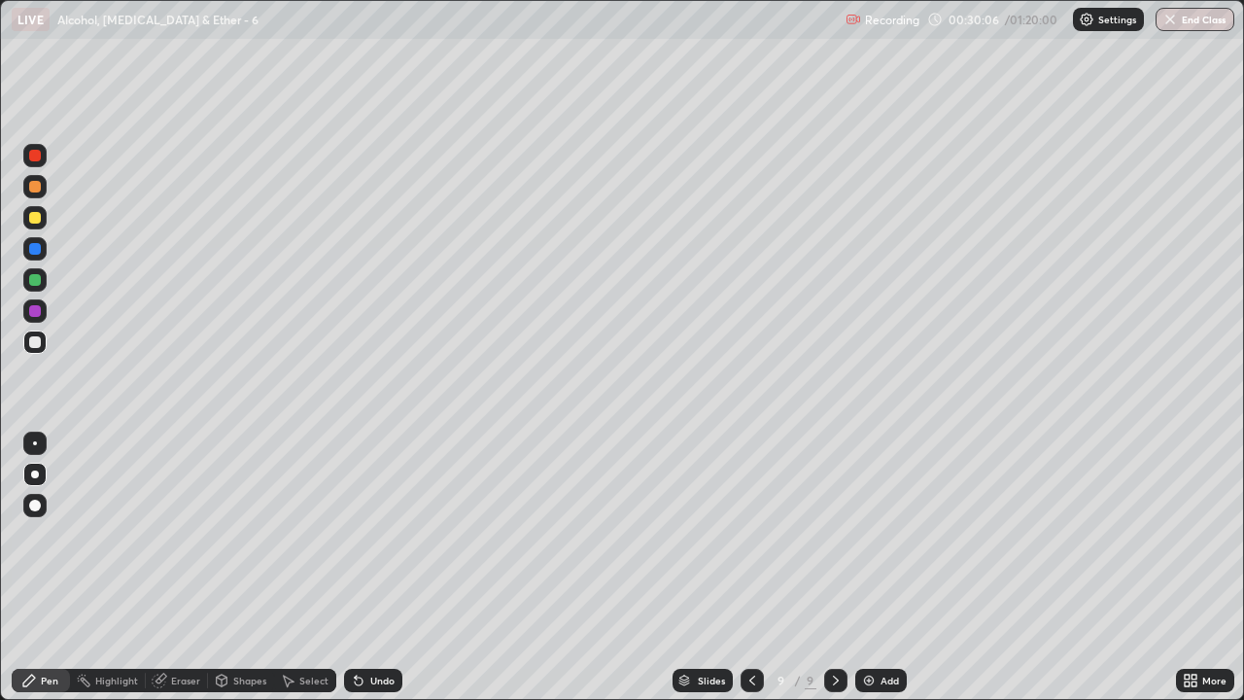
click at [42, 340] on div at bounding box center [34, 341] width 23 height 23
click at [35, 209] on div at bounding box center [34, 217] width 23 height 23
click at [35, 343] on div at bounding box center [35, 342] width 12 height 12
click at [373, 575] on div "Undo" at bounding box center [382, 681] width 24 height 10
click at [377, 575] on div "Undo" at bounding box center [382, 681] width 24 height 10
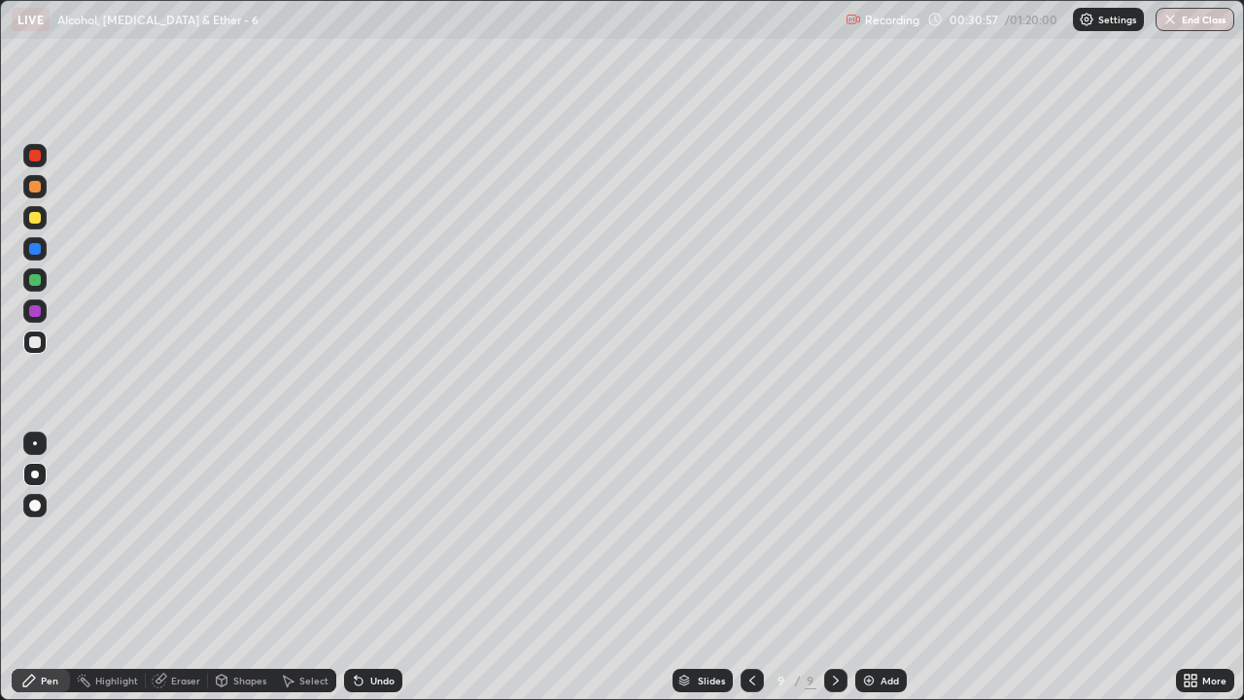
click at [376, 575] on div "Undo" at bounding box center [382, 681] width 24 height 10
click at [377, 575] on div "Undo" at bounding box center [382, 681] width 24 height 10
click at [383, 575] on div "Undo" at bounding box center [382, 681] width 24 height 10
click at [379, 575] on div "Undo" at bounding box center [382, 681] width 24 height 10
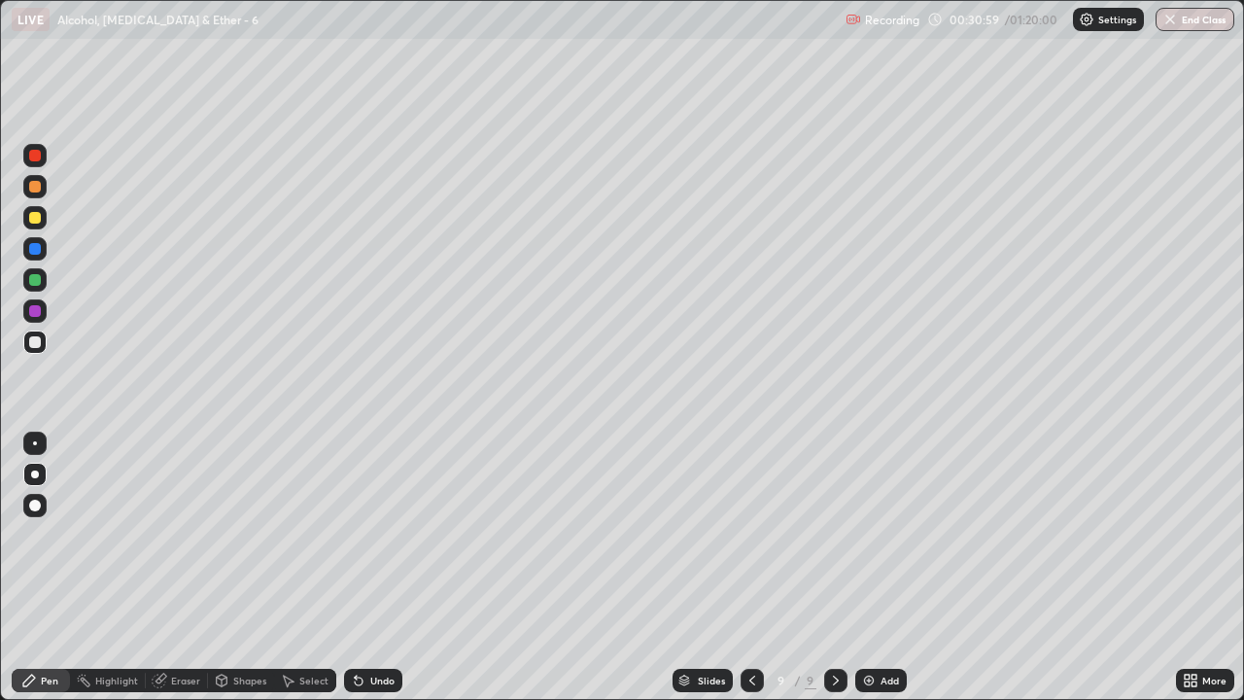
click at [383, 575] on div "Undo" at bounding box center [382, 681] width 24 height 10
click at [180, 575] on div "Eraser" at bounding box center [185, 681] width 29 height 10
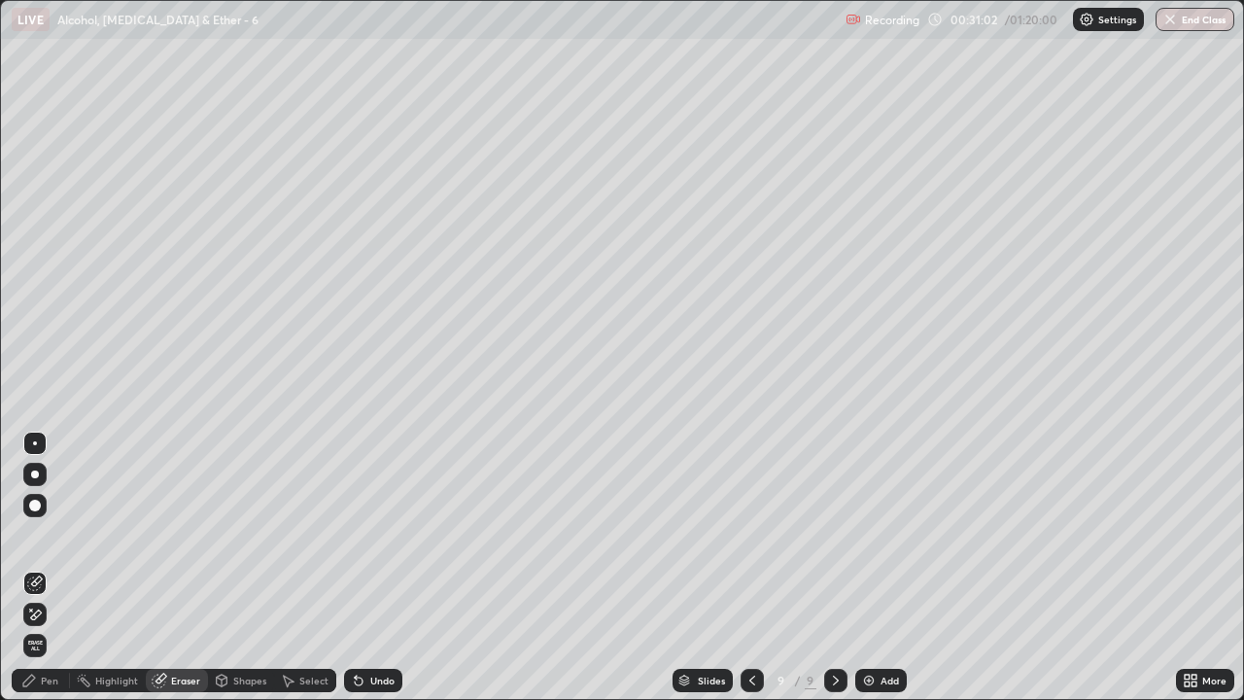
click at [48, 575] on div "Pen" at bounding box center [49, 681] width 17 height 10
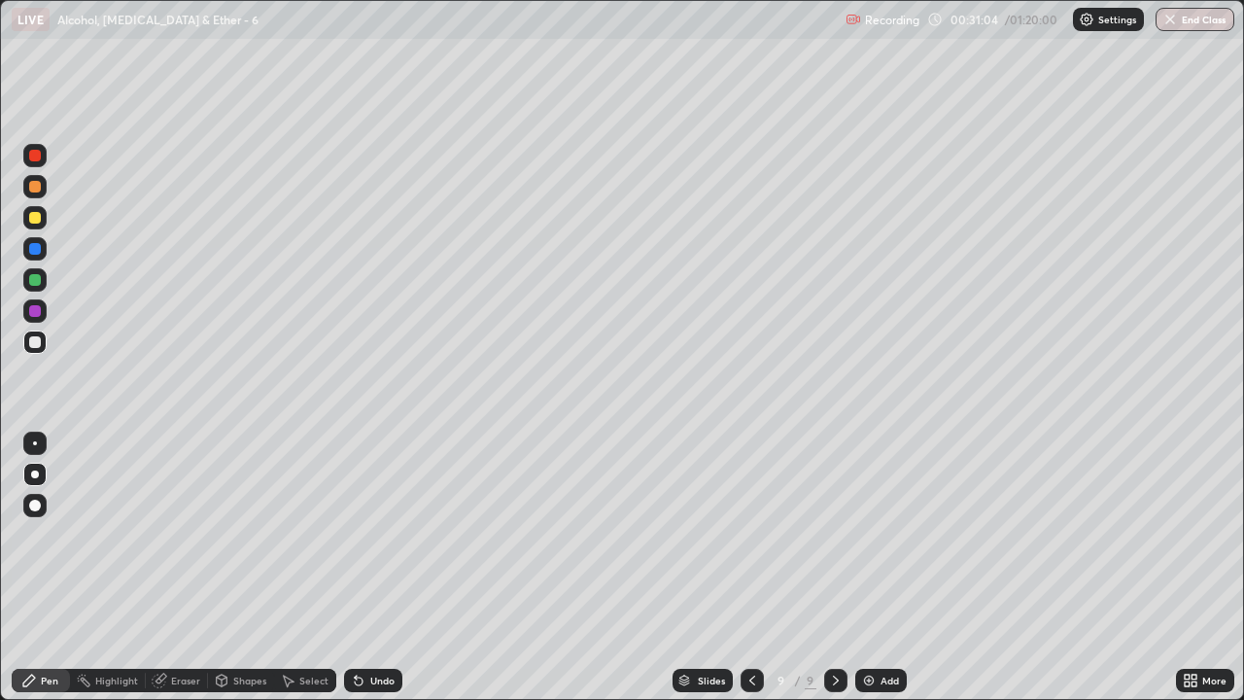
click at [36, 444] on div at bounding box center [34, 443] width 23 height 23
click at [370, 575] on div "Undo" at bounding box center [382, 681] width 24 height 10
click at [375, 575] on div "Undo" at bounding box center [382, 681] width 24 height 10
click at [375, 575] on div "Undo" at bounding box center [373, 680] width 58 height 23
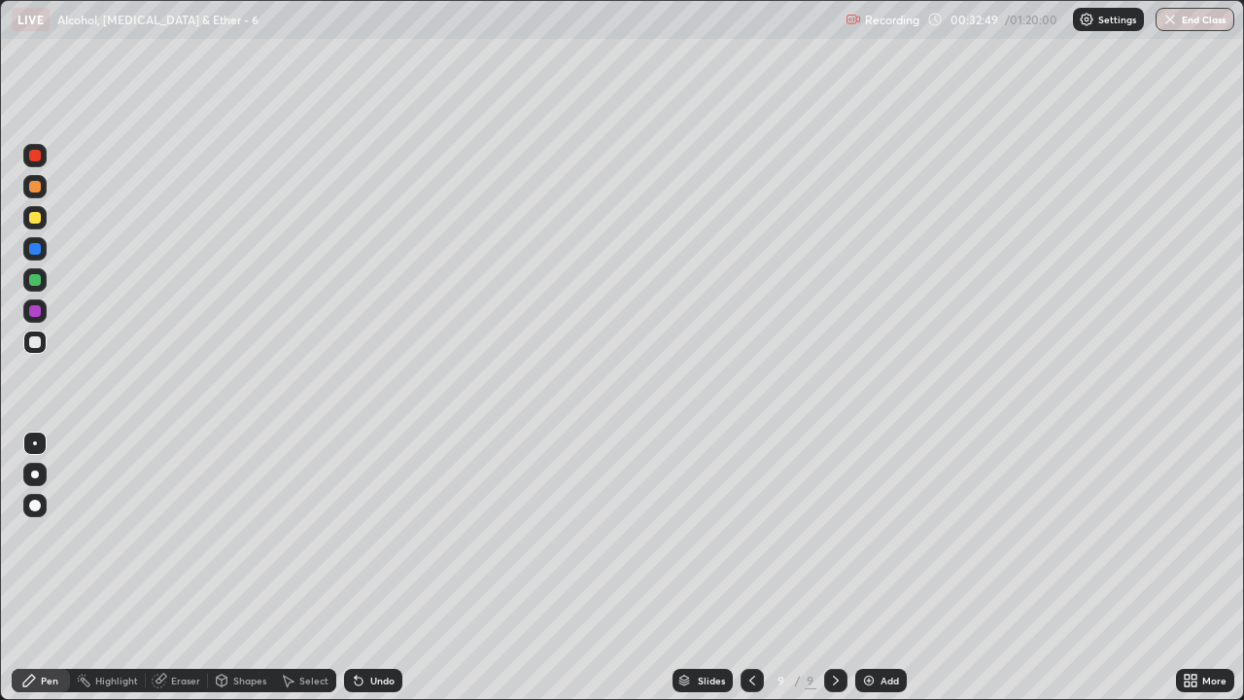
click at [397, 575] on div "Undo" at bounding box center [373, 680] width 58 height 23
click at [878, 575] on div "Add" at bounding box center [881, 680] width 52 height 23
click at [36, 187] on div at bounding box center [35, 187] width 12 height 12
click at [749, 575] on icon at bounding box center [752, 681] width 16 height 16
click at [834, 575] on icon at bounding box center [836, 681] width 16 height 16
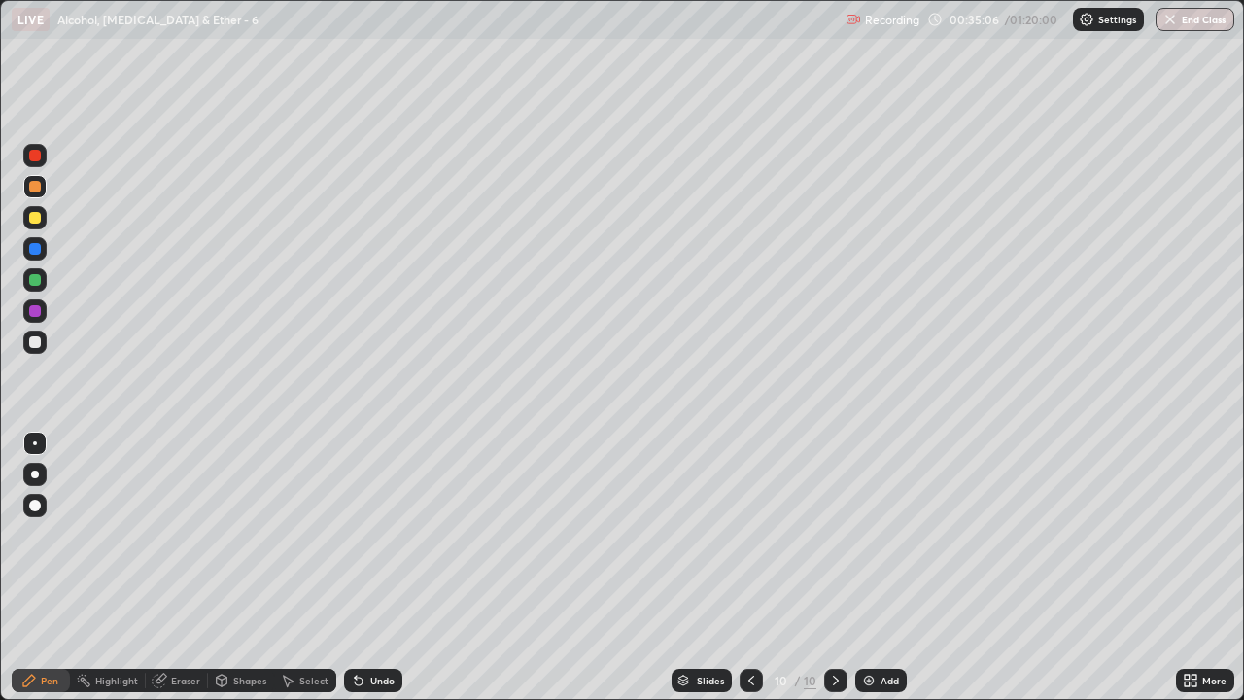
click at [749, 575] on icon at bounding box center [752, 681] width 16 height 16
click at [758, 575] on div at bounding box center [751, 680] width 23 height 23
click at [749, 575] on icon at bounding box center [752, 681] width 16 height 16
click at [833, 575] on div at bounding box center [835, 680] width 23 height 23
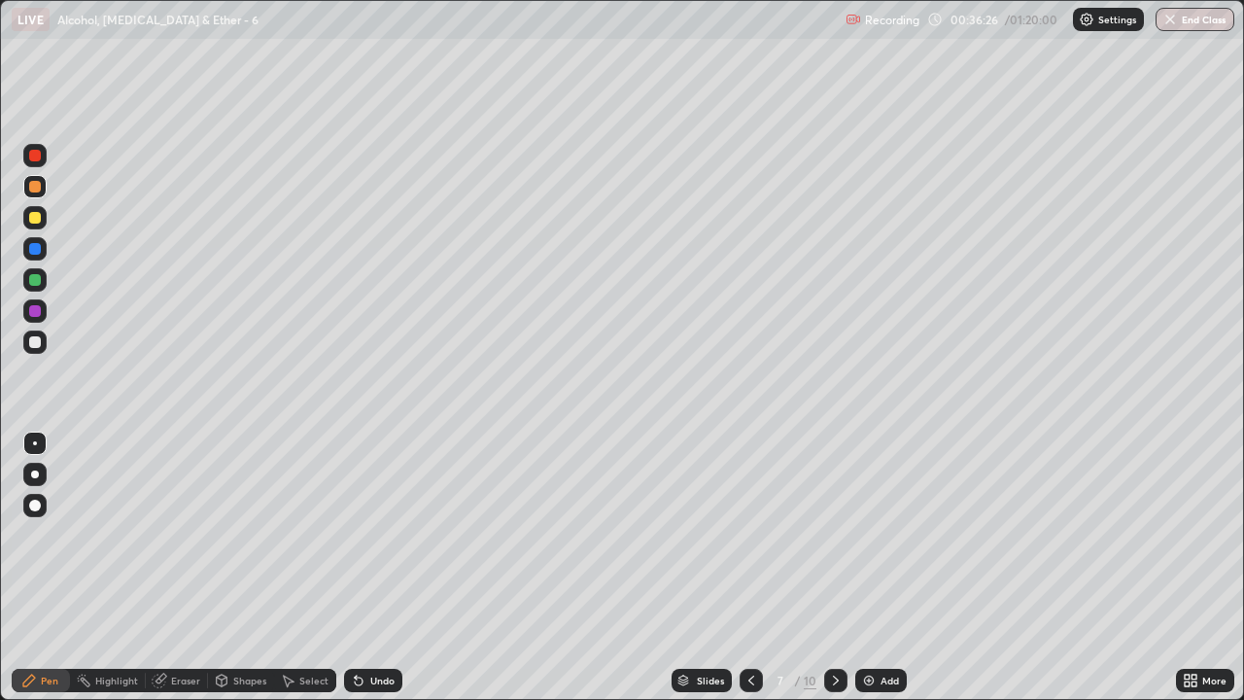
click at [831, 575] on icon at bounding box center [836, 681] width 16 height 16
click at [824, 575] on div at bounding box center [835, 680] width 23 height 23
click at [828, 575] on div at bounding box center [835, 680] width 23 height 39
click at [742, 575] on div at bounding box center [751, 680] width 23 height 23
click at [834, 575] on icon at bounding box center [836, 681] width 16 height 16
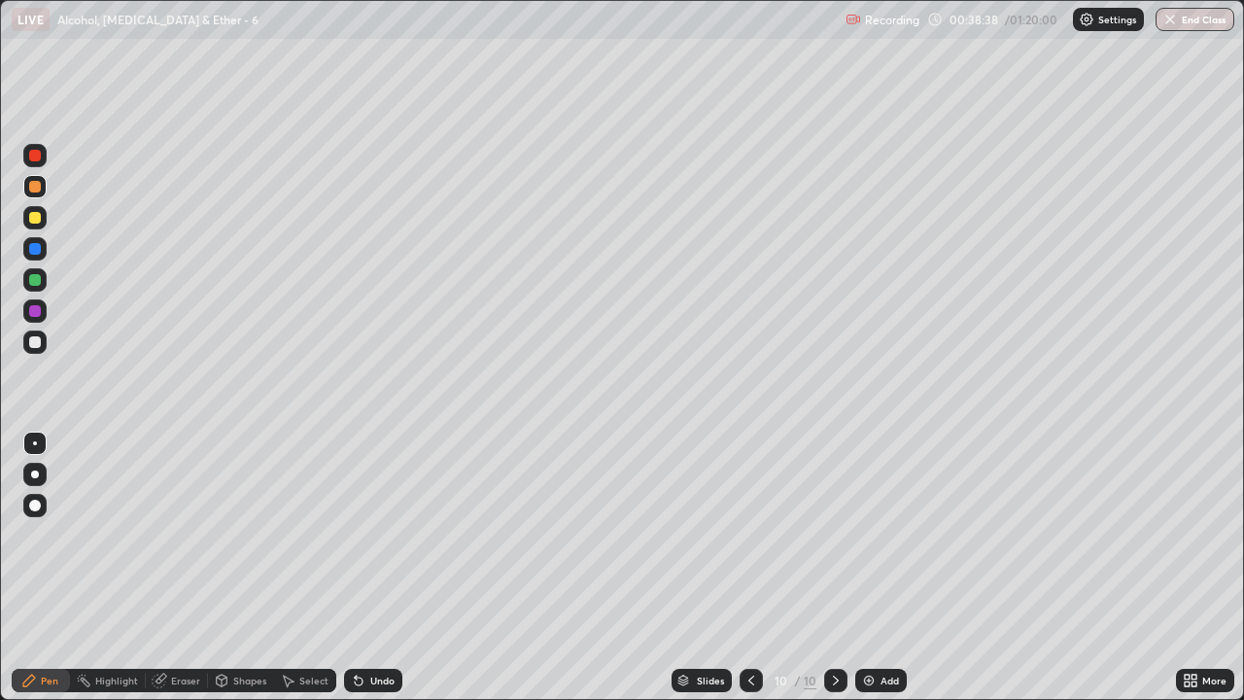
click at [874, 575] on img at bounding box center [869, 681] width 16 height 16
click at [31, 216] on div at bounding box center [35, 218] width 12 height 12
click at [876, 575] on div "Add" at bounding box center [881, 680] width 52 height 23
click at [34, 342] on div at bounding box center [35, 342] width 12 height 12
click at [35, 215] on div at bounding box center [35, 218] width 12 height 12
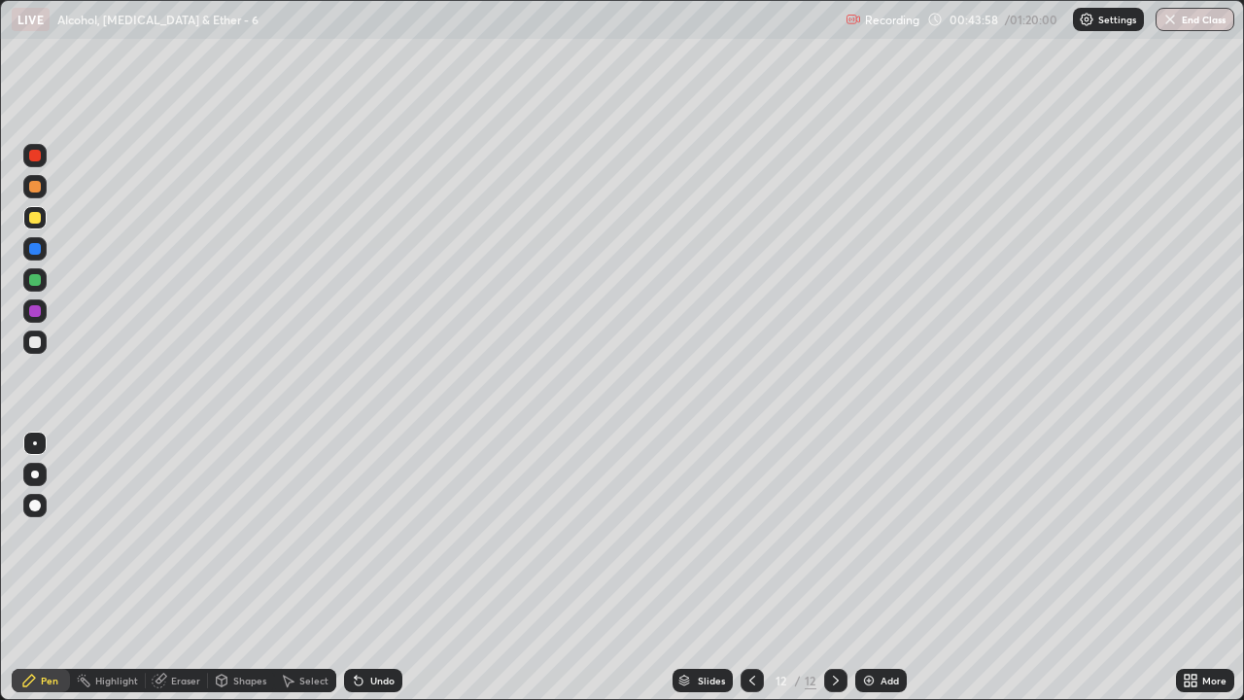
click at [885, 575] on div "Add" at bounding box center [890, 681] width 18 height 10
click at [380, 575] on div "Undo" at bounding box center [373, 680] width 58 height 23
click at [750, 575] on icon at bounding box center [753, 681] width 16 height 16
click at [832, 575] on icon at bounding box center [836, 681] width 16 height 16
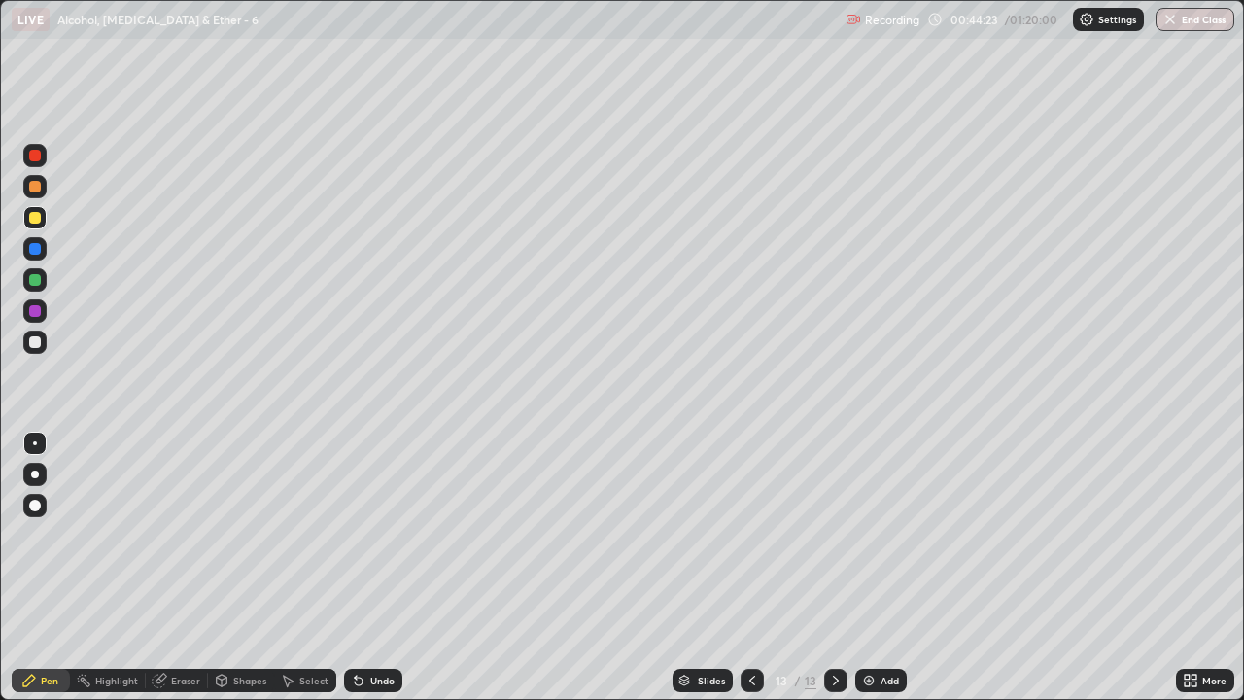
click at [374, 575] on div "Undo" at bounding box center [382, 681] width 24 height 10
click at [376, 575] on div "Undo" at bounding box center [382, 681] width 24 height 10
click at [379, 575] on div "Undo" at bounding box center [373, 680] width 58 height 23
click at [383, 575] on div "Undo" at bounding box center [373, 680] width 58 height 23
click at [370, 575] on div "Undo" at bounding box center [382, 681] width 24 height 10
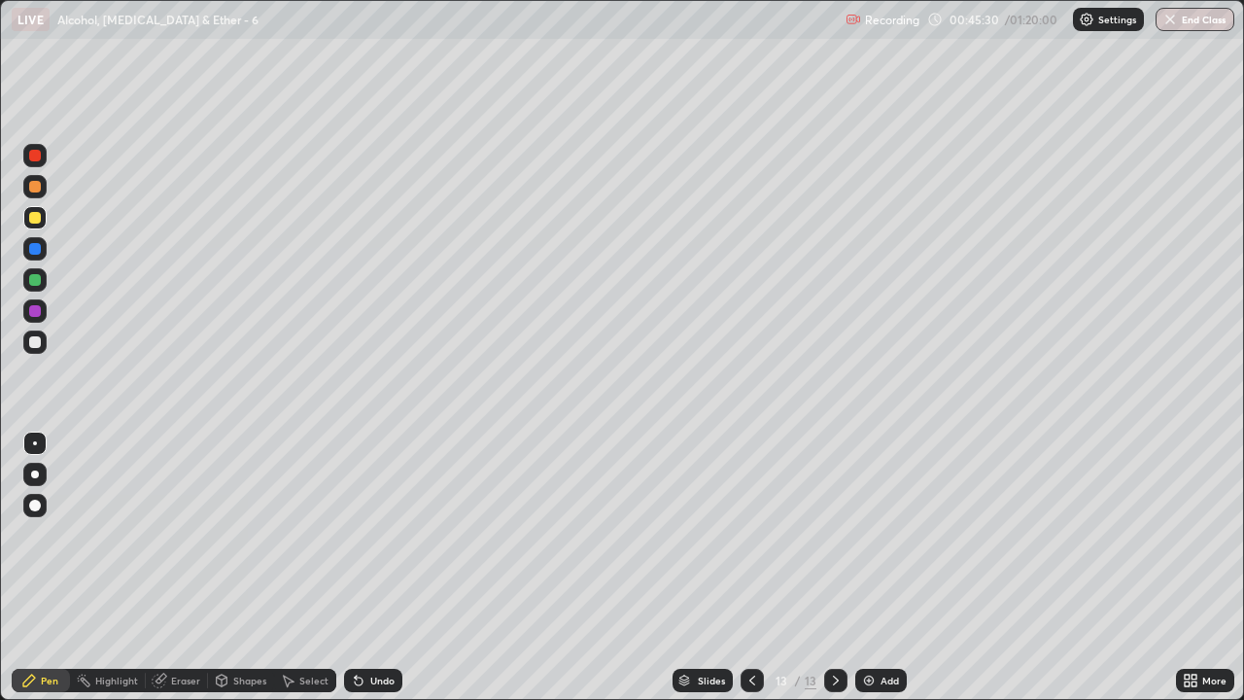
click at [375, 575] on div "Undo" at bounding box center [373, 680] width 58 height 23
click at [370, 575] on div "Undo" at bounding box center [373, 680] width 58 height 23
click at [370, 575] on div "Undo" at bounding box center [382, 681] width 24 height 10
click at [742, 575] on div at bounding box center [752, 680] width 23 height 23
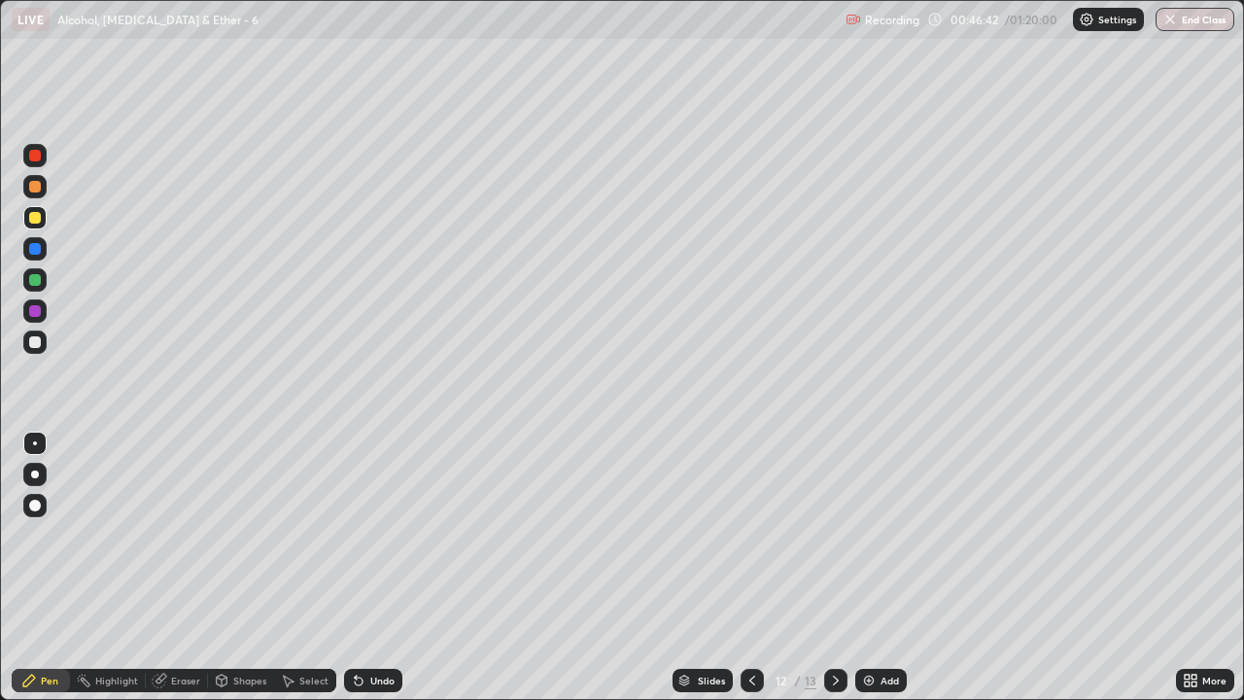
click at [745, 575] on icon at bounding box center [753, 681] width 16 height 16
click at [39, 313] on div at bounding box center [35, 311] width 12 height 12
click at [834, 575] on icon at bounding box center [836, 681] width 16 height 16
click at [825, 575] on div at bounding box center [835, 680] width 23 height 23
click at [365, 575] on div "Undo" at bounding box center [373, 680] width 58 height 23
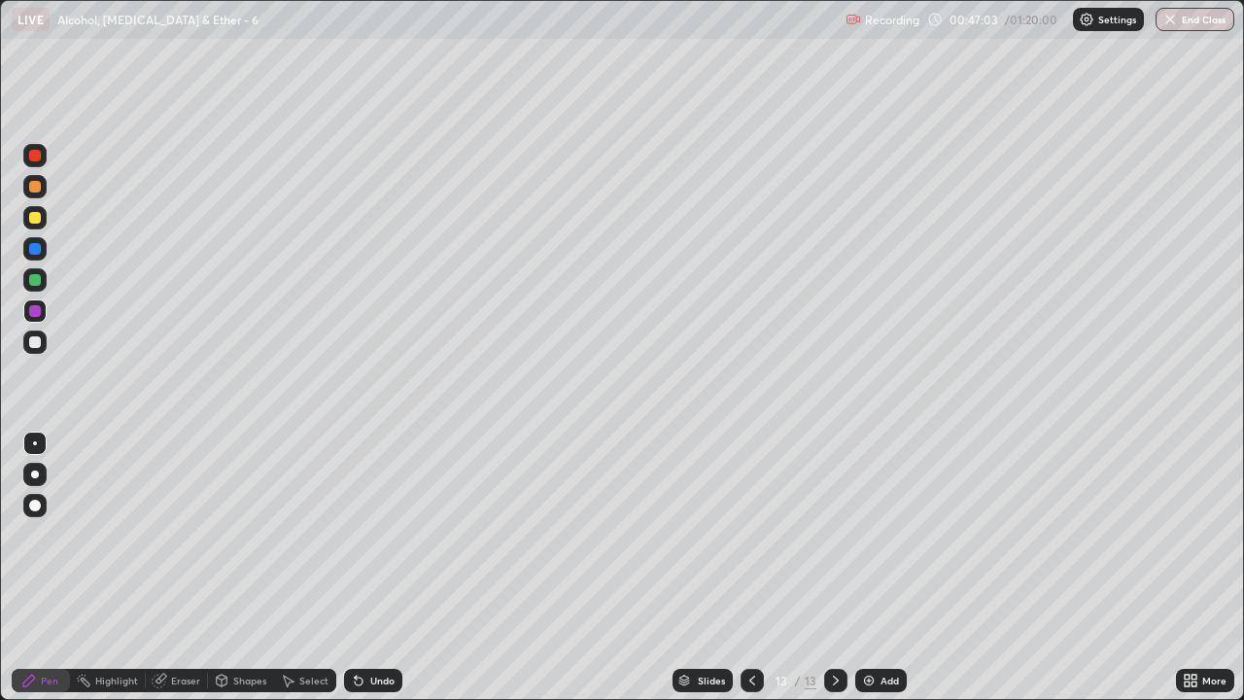
click at [360, 575] on icon at bounding box center [359, 682] width 8 height 8
click at [833, 575] on icon at bounding box center [836, 681] width 16 height 16
click at [877, 575] on div "Add" at bounding box center [881, 680] width 52 height 23
click at [38, 213] on div at bounding box center [35, 218] width 12 height 12
click at [874, 575] on img at bounding box center [869, 681] width 16 height 16
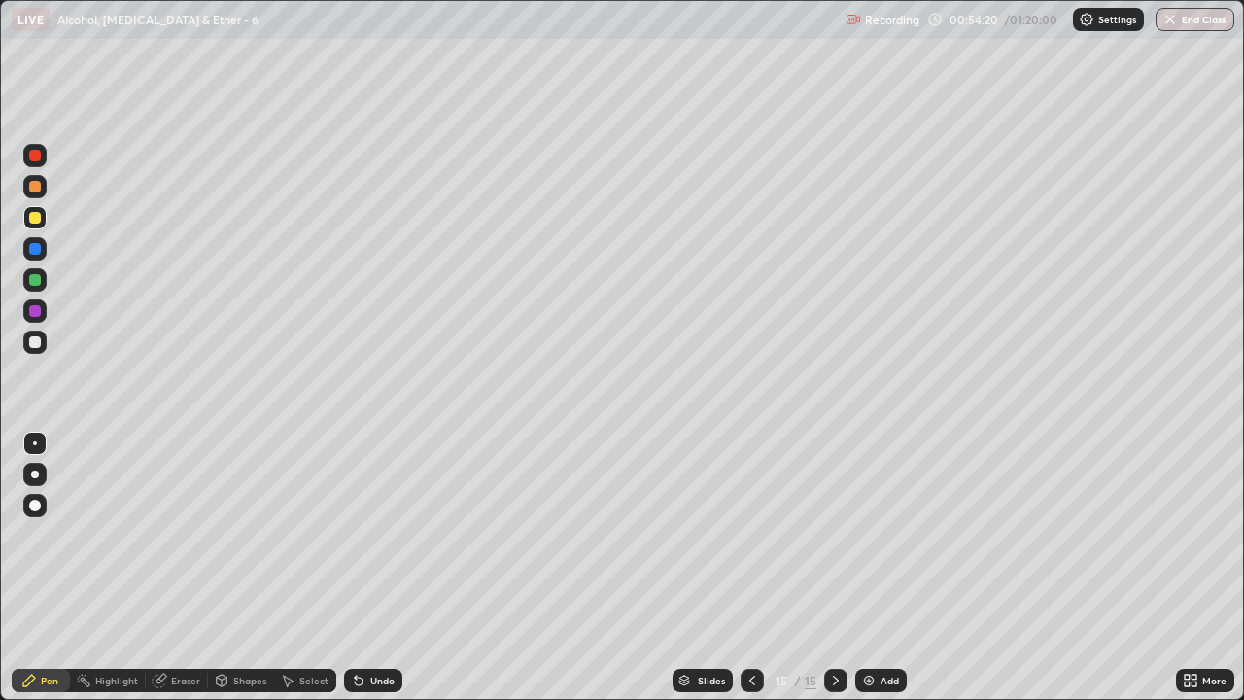
click at [37, 277] on div at bounding box center [35, 280] width 12 height 12
click at [394, 575] on div "Undo" at bounding box center [373, 680] width 58 height 23
click at [386, 575] on div "Undo" at bounding box center [382, 681] width 24 height 10
click at [382, 575] on div "Undo" at bounding box center [382, 681] width 24 height 10
click at [365, 575] on div "Undo" at bounding box center [373, 680] width 58 height 23
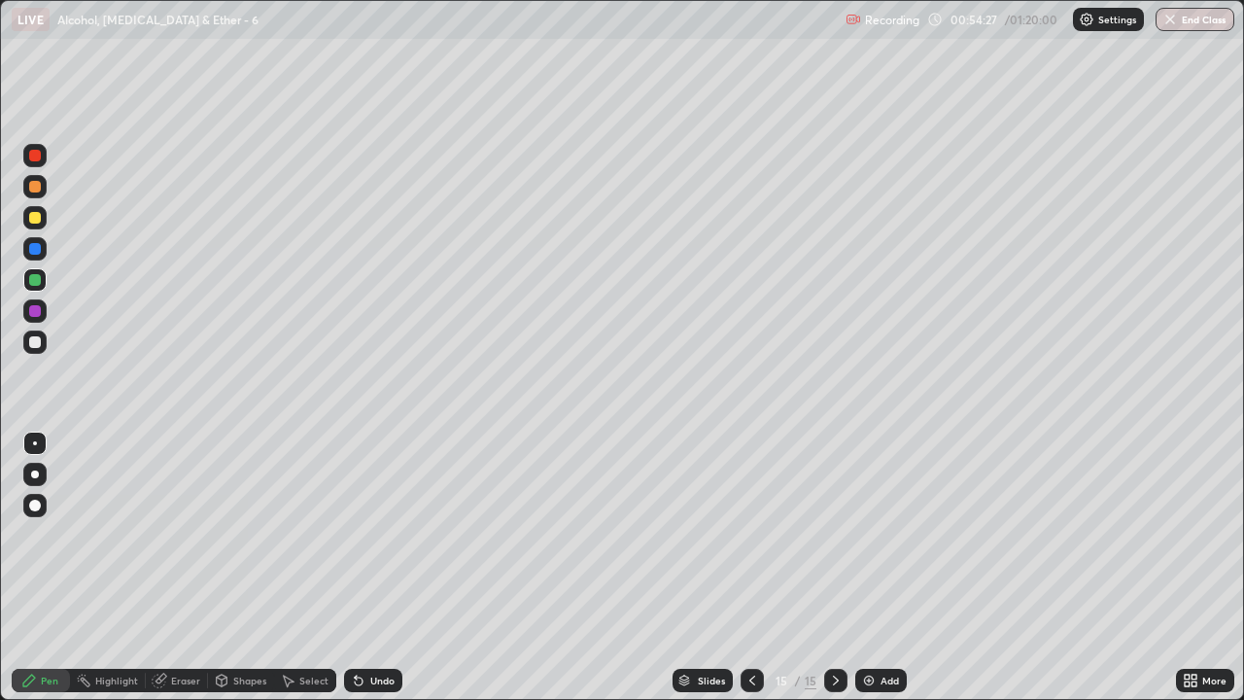
click at [37, 214] on div at bounding box center [35, 218] width 12 height 12
click at [379, 575] on div "Undo" at bounding box center [382, 681] width 24 height 10
click at [376, 575] on div "Undo" at bounding box center [373, 680] width 58 height 23
click at [380, 575] on div "Undo" at bounding box center [382, 681] width 24 height 10
click at [388, 575] on div "Undo" at bounding box center [382, 681] width 24 height 10
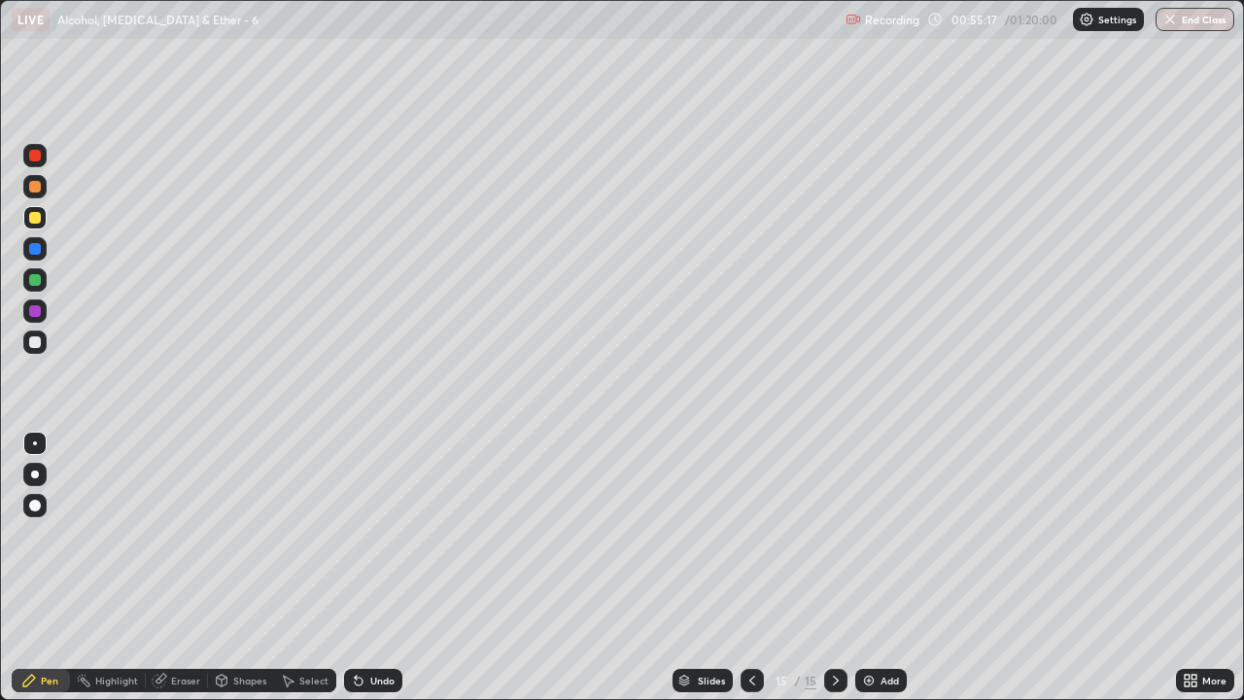
click at [377, 575] on div "Undo" at bounding box center [382, 681] width 24 height 10
click at [371, 575] on div "Undo" at bounding box center [382, 681] width 24 height 10
click at [741, 575] on div at bounding box center [752, 680] width 23 height 39
click at [747, 575] on icon at bounding box center [753, 681] width 16 height 16
click at [834, 575] on icon at bounding box center [836, 681] width 16 height 16
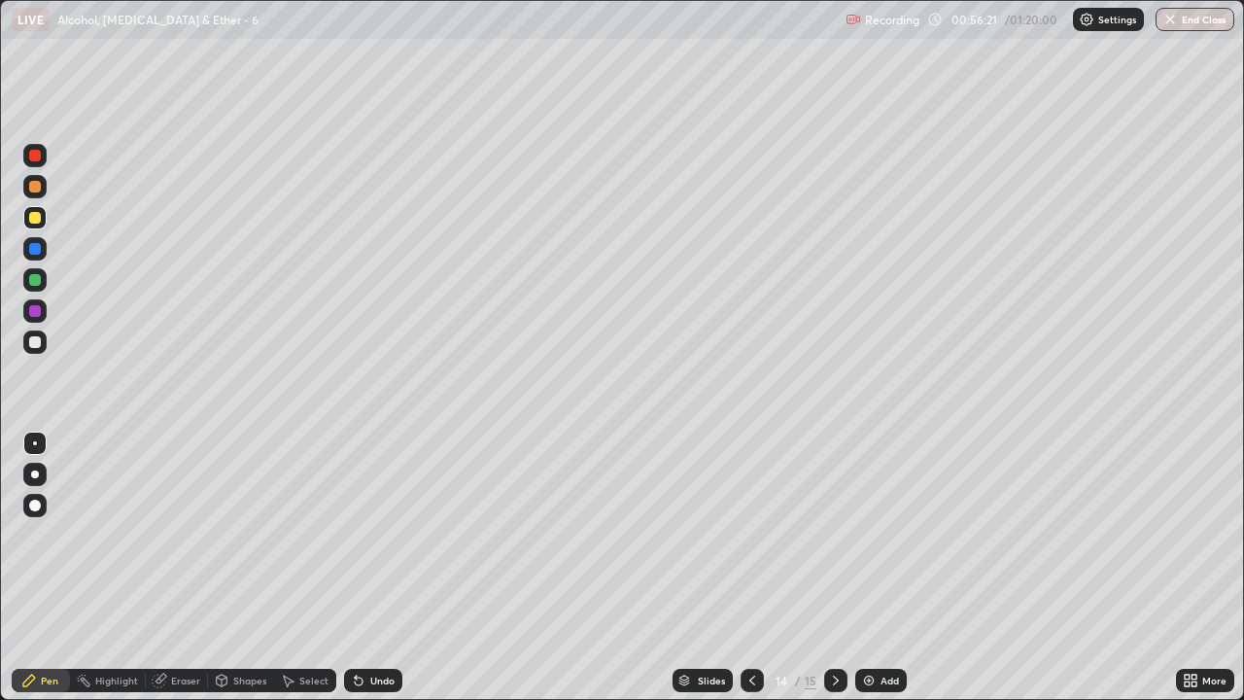
click at [834, 575] on icon at bounding box center [836, 681] width 16 height 16
click at [886, 575] on div "Add" at bounding box center [890, 681] width 18 height 10
click at [31, 342] on div at bounding box center [35, 342] width 12 height 12
click at [372, 575] on div "Undo" at bounding box center [382, 681] width 24 height 10
click at [369, 575] on div "Undo" at bounding box center [373, 680] width 58 height 23
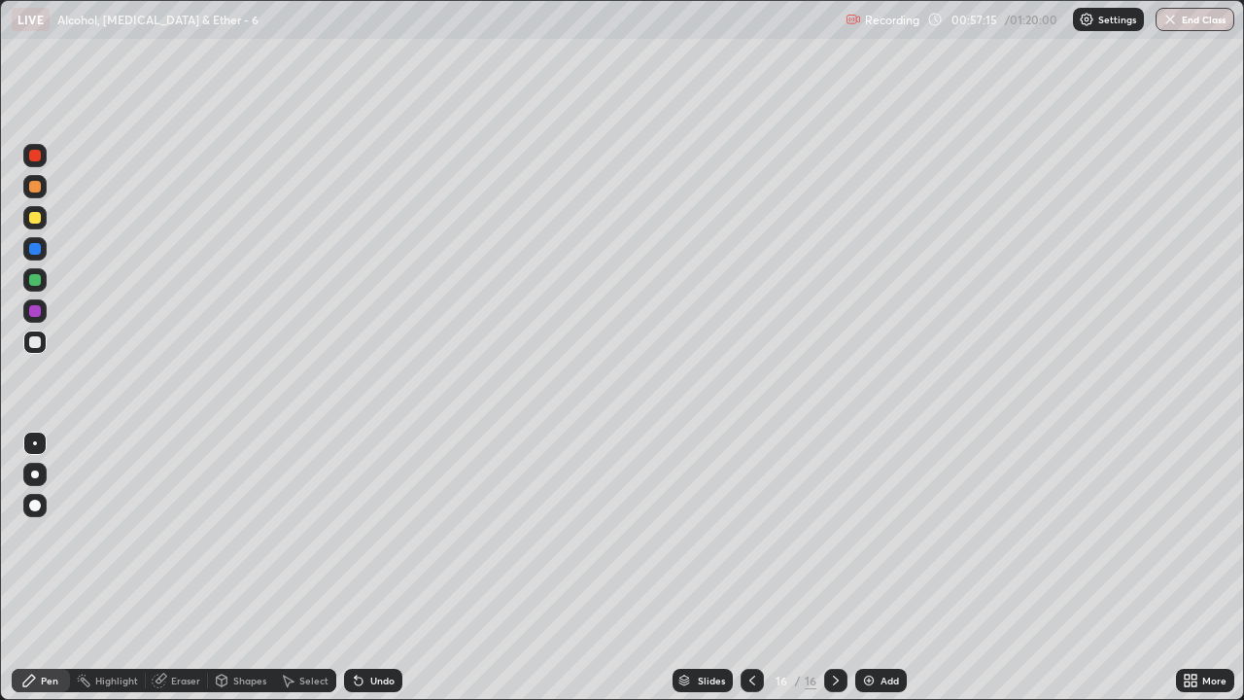
click at [39, 215] on div at bounding box center [35, 218] width 12 height 12
click at [34, 341] on div at bounding box center [35, 342] width 12 height 12
click at [383, 575] on div "Undo" at bounding box center [382, 681] width 24 height 10
click at [378, 575] on div "Undo" at bounding box center [382, 681] width 24 height 10
click at [370, 575] on div "Undo" at bounding box center [382, 681] width 24 height 10
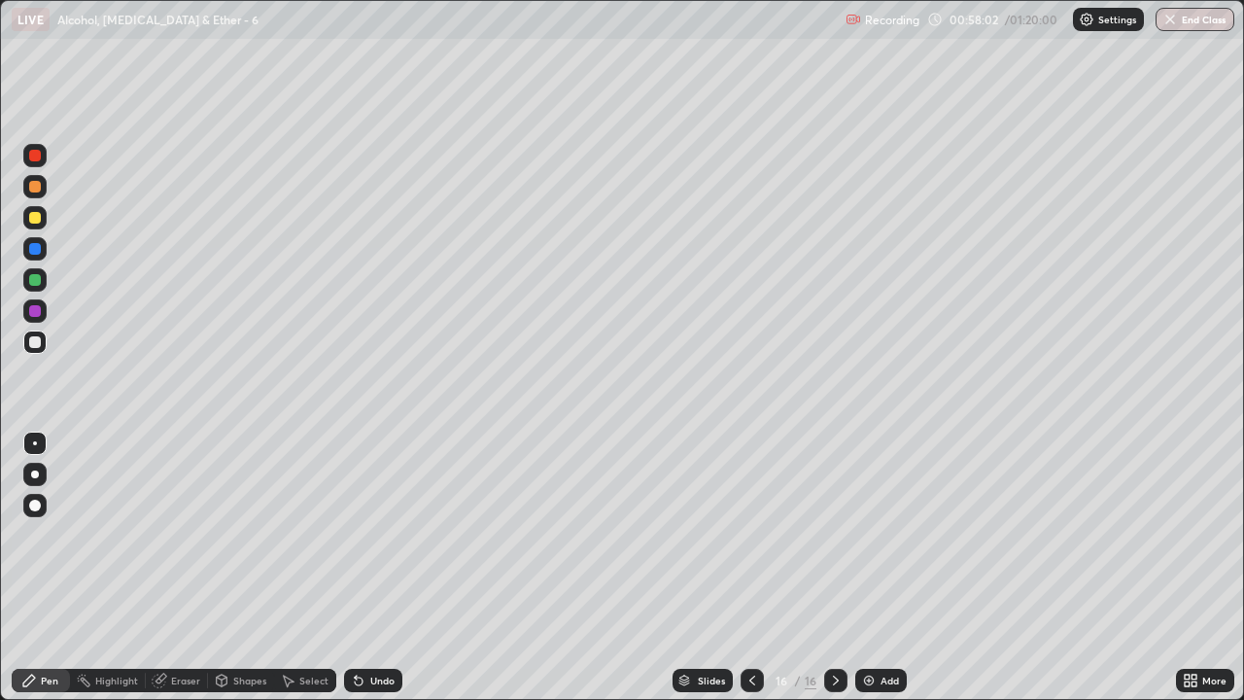
click at [36, 217] on div at bounding box center [35, 218] width 12 height 12
click at [34, 215] on div at bounding box center [35, 218] width 12 height 12
click at [366, 575] on div "Undo" at bounding box center [373, 680] width 58 height 23
click at [301, 575] on div "Select" at bounding box center [313, 681] width 29 height 10
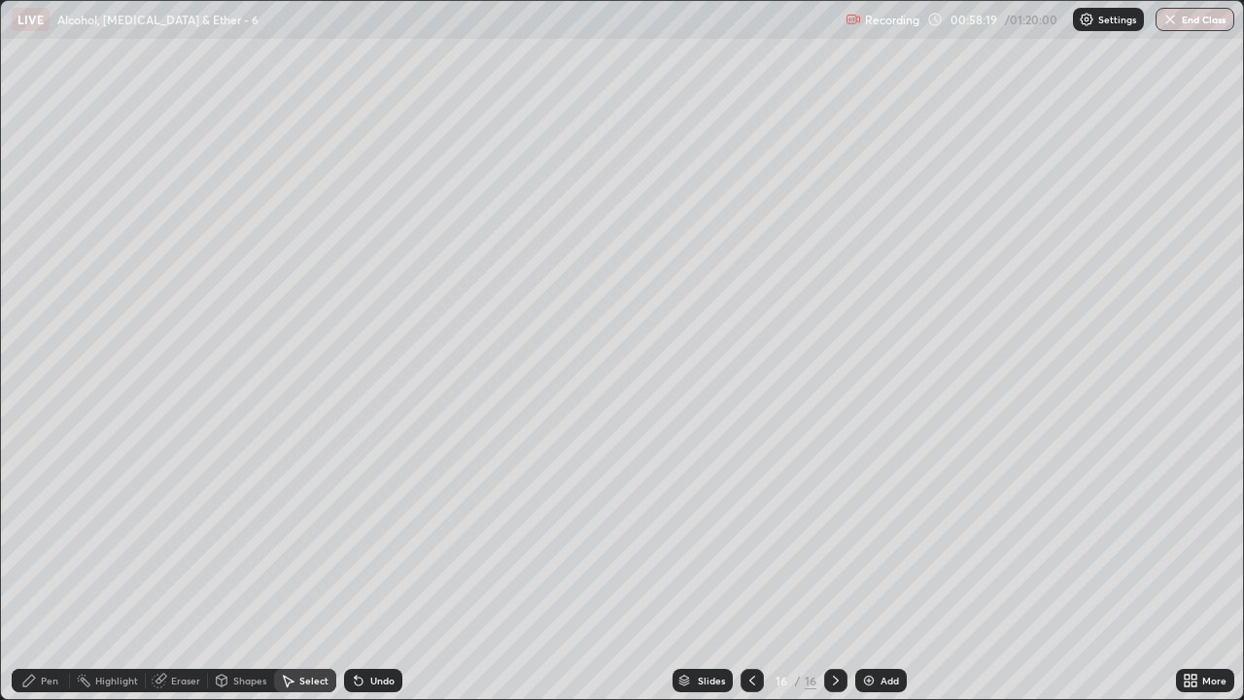
click at [175, 575] on div "Eraser" at bounding box center [185, 681] width 29 height 10
click at [40, 575] on div "Pen" at bounding box center [41, 680] width 58 height 23
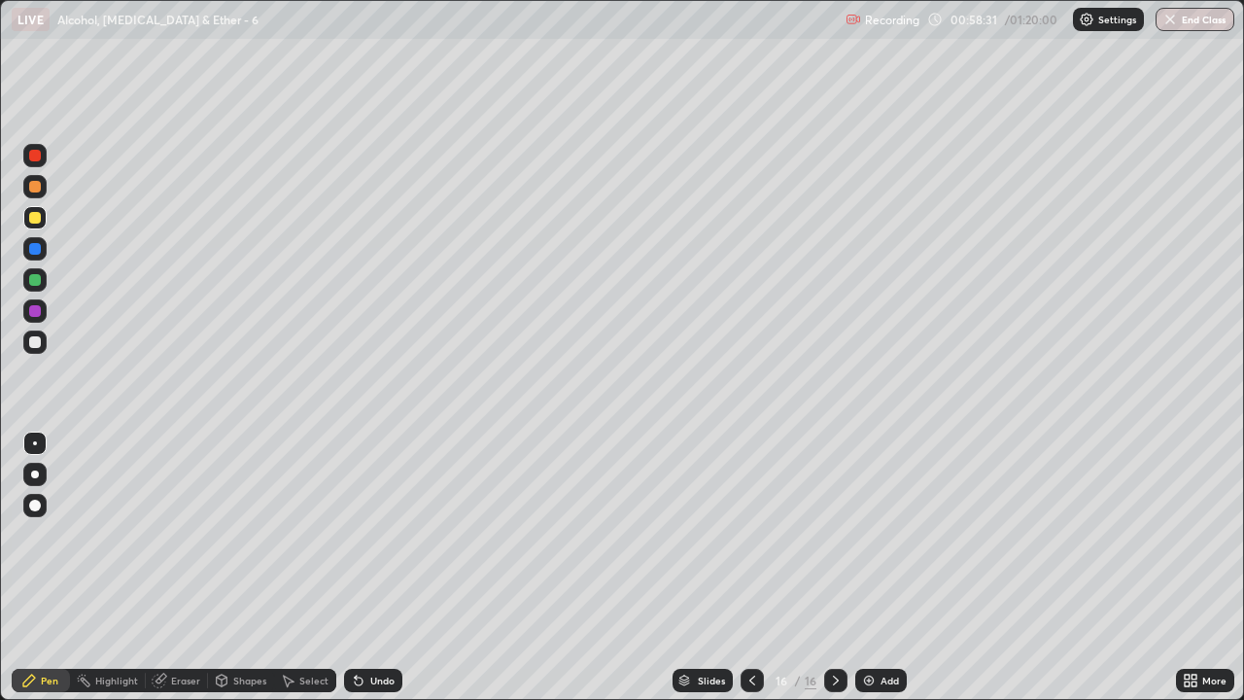
click at [386, 575] on div "Undo" at bounding box center [382, 681] width 24 height 10
click at [372, 575] on div "Undo" at bounding box center [373, 680] width 58 height 23
click at [871, 575] on img at bounding box center [869, 681] width 16 height 16
click at [370, 575] on div "Undo" at bounding box center [382, 681] width 24 height 10
click at [371, 575] on div "Undo" at bounding box center [382, 681] width 24 height 10
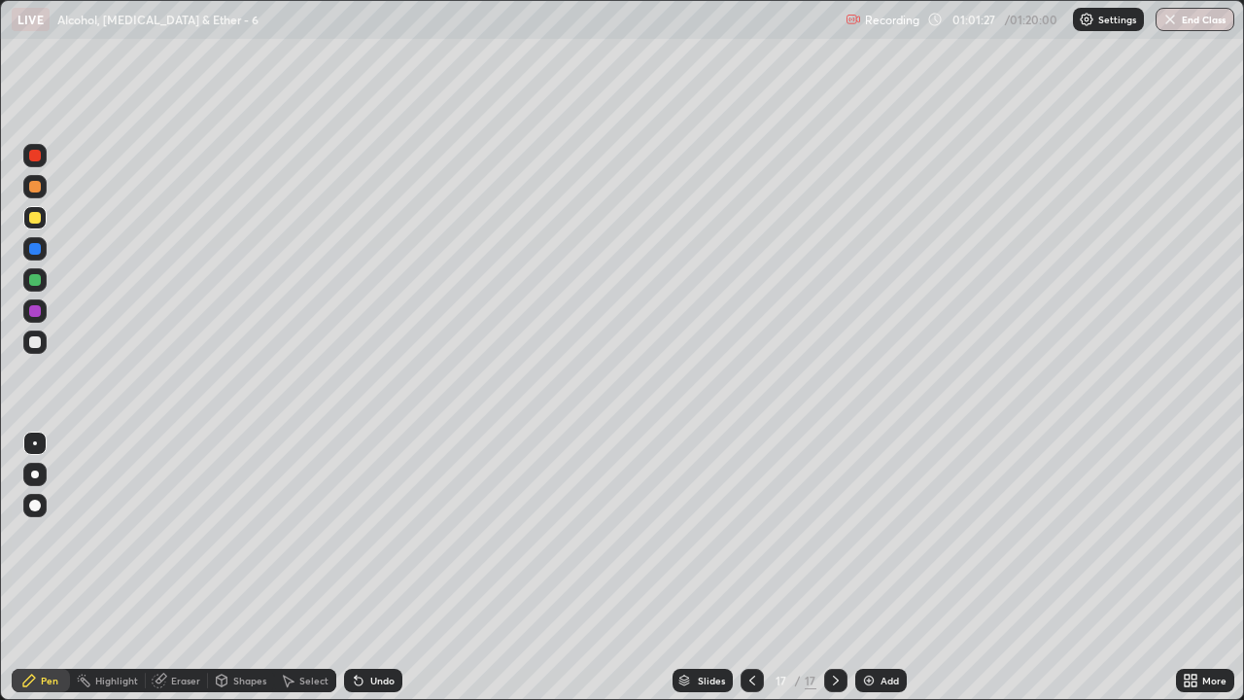
click at [372, 575] on div "Undo" at bounding box center [373, 680] width 58 height 23
click at [387, 575] on div "Undo" at bounding box center [382, 681] width 24 height 10
click at [296, 575] on div "Select" at bounding box center [305, 680] width 62 height 23
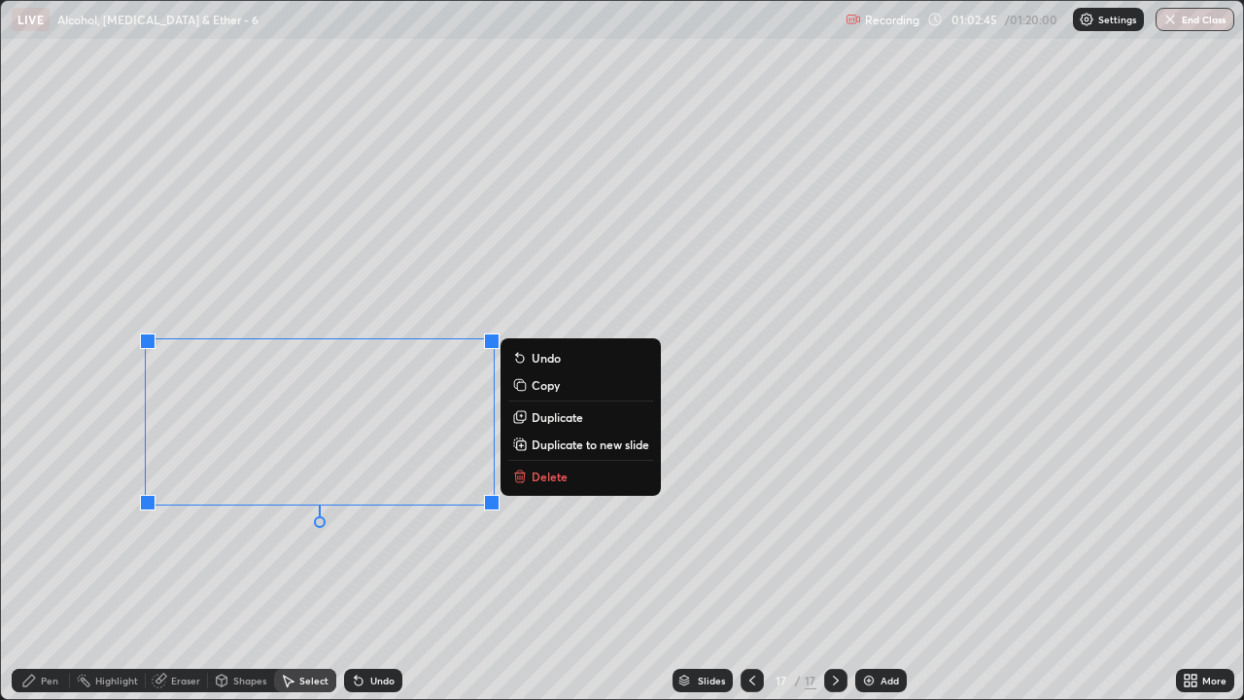
click at [575, 481] on button "Delete" at bounding box center [580, 476] width 145 height 23
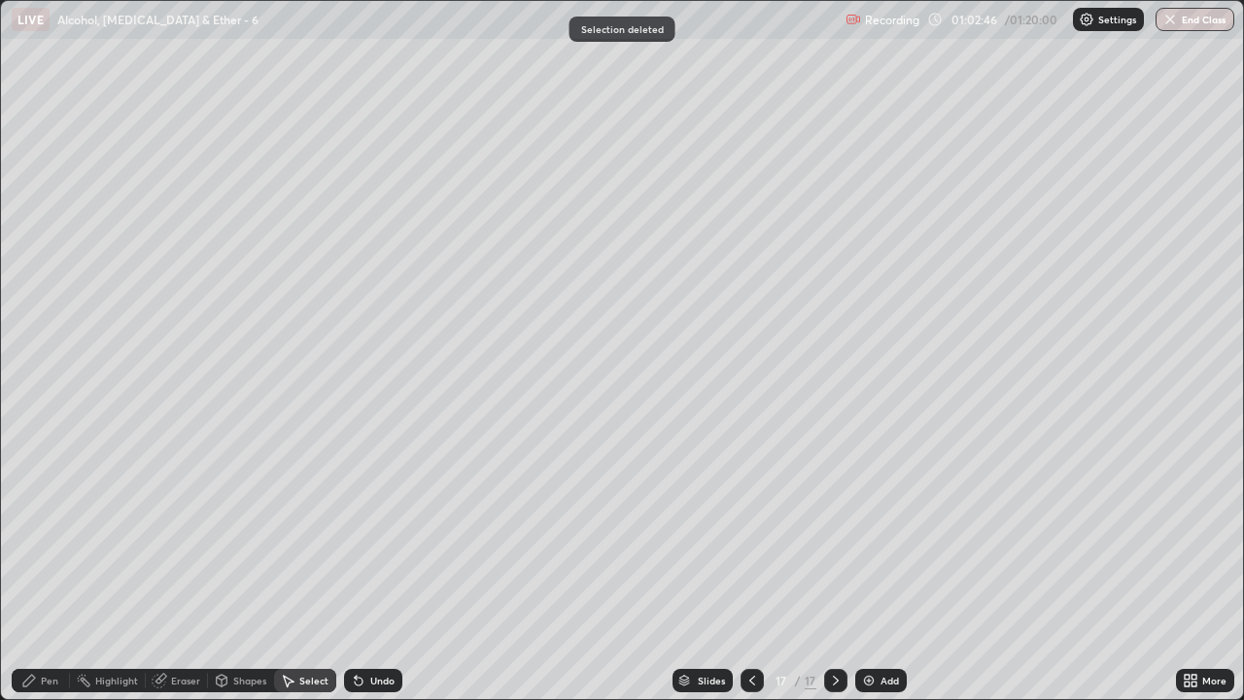
click at [49, 575] on div "Pen" at bounding box center [49, 681] width 17 height 10
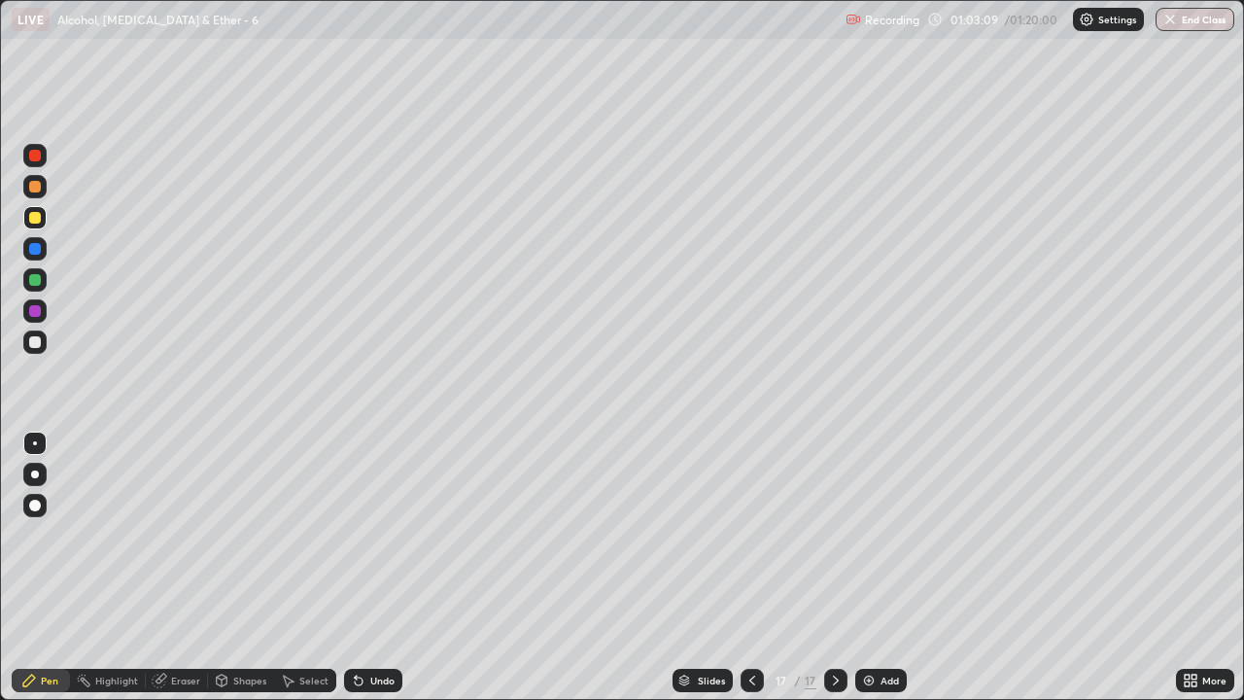
click at [370, 575] on div "Undo" at bounding box center [382, 681] width 24 height 10
click at [364, 575] on icon at bounding box center [359, 681] width 16 height 16
click at [883, 575] on div "Add" at bounding box center [890, 681] width 18 height 10
click at [39, 575] on div "Pen" at bounding box center [41, 680] width 58 height 23
click at [748, 575] on icon at bounding box center [753, 681] width 16 height 16
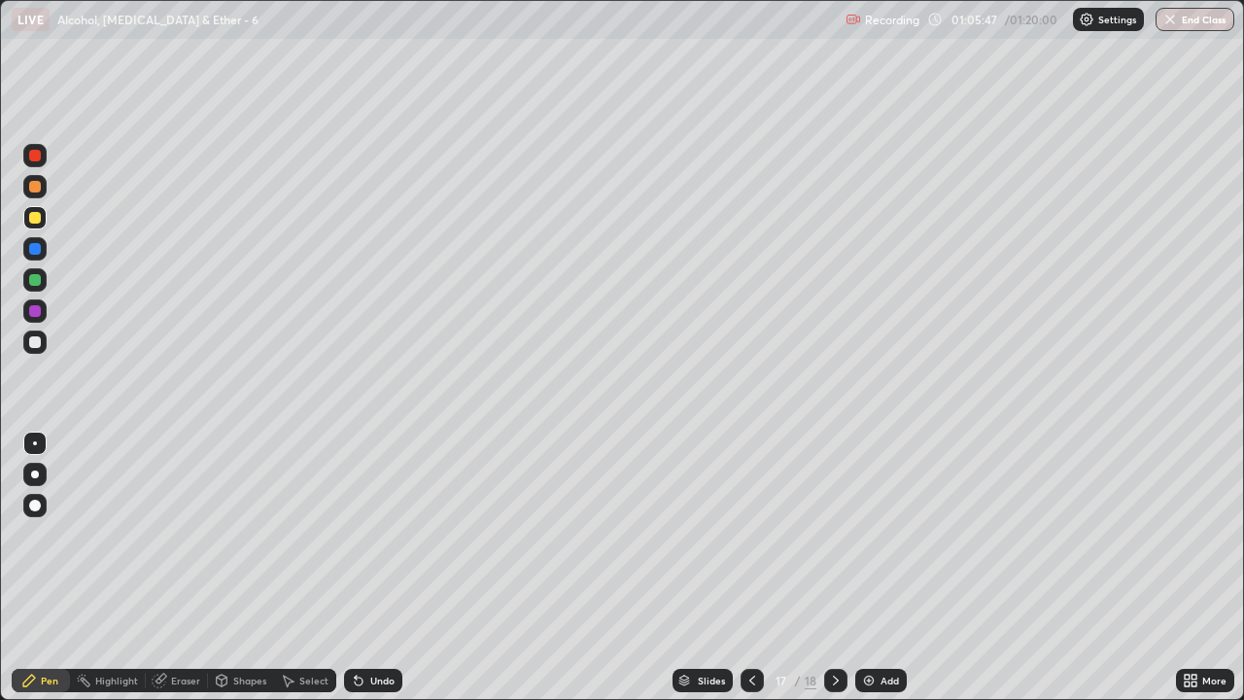
click at [838, 575] on icon at bounding box center [836, 681] width 16 height 16
click at [187, 575] on div "Eraser" at bounding box center [185, 681] width 29 height 10
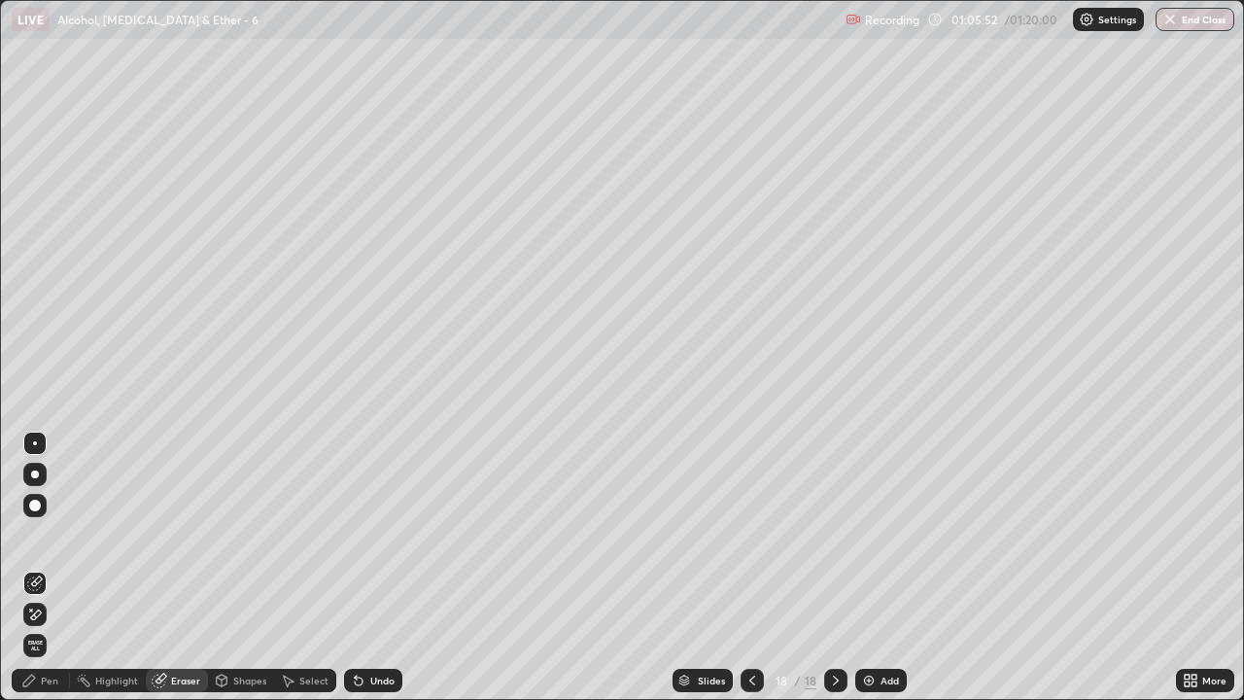
click at [52, 575] on div "Pen" at bounding box center [49, 681] width 17 height 10
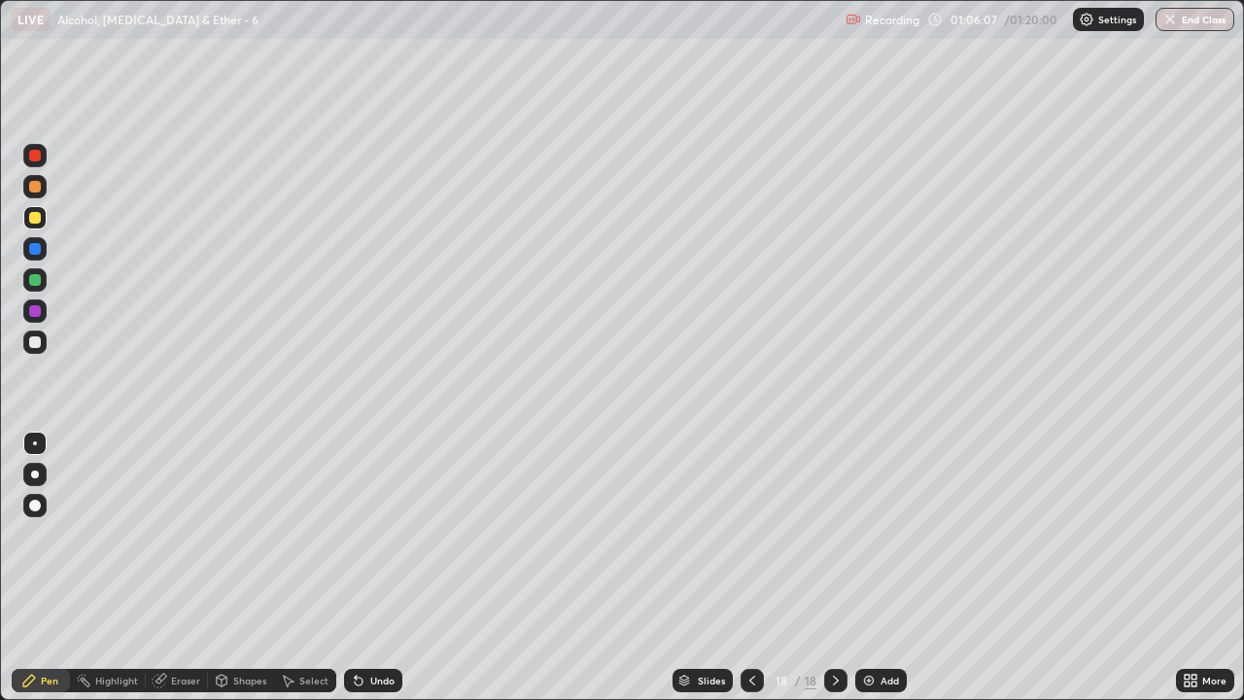
click at [750, 575] on icon at bounding box center [753, 681] width 16 height 16
click at [834, 575] on icon at bounding box center [836, 681] width 16 height 16
click at [835, 575] on icon at bounding box center [836, 681] width 16 height 16
click at [750, 575] on icon at bounding box center [753, 681] width 16 height 16
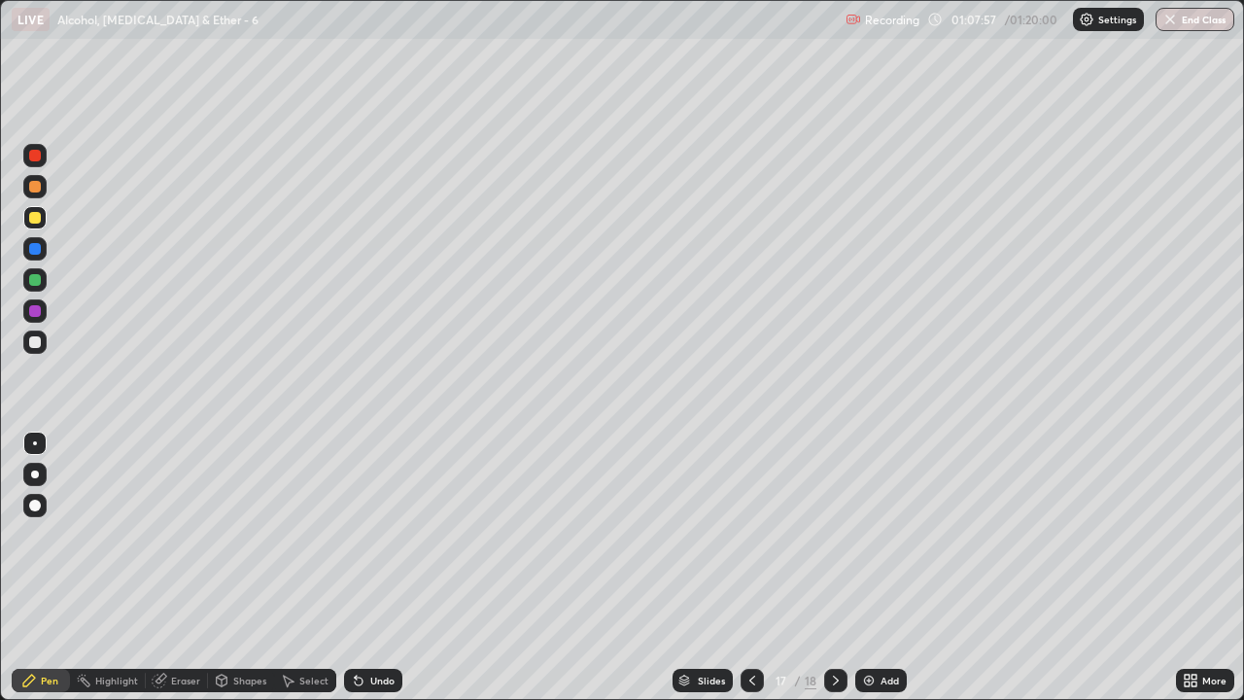
click at [824, 575] on div at bounding box center [835, 680] width 23 height 23
click at [1182, 20] on button "End Class" at bounding box center [1195, 19] width 79 height 23
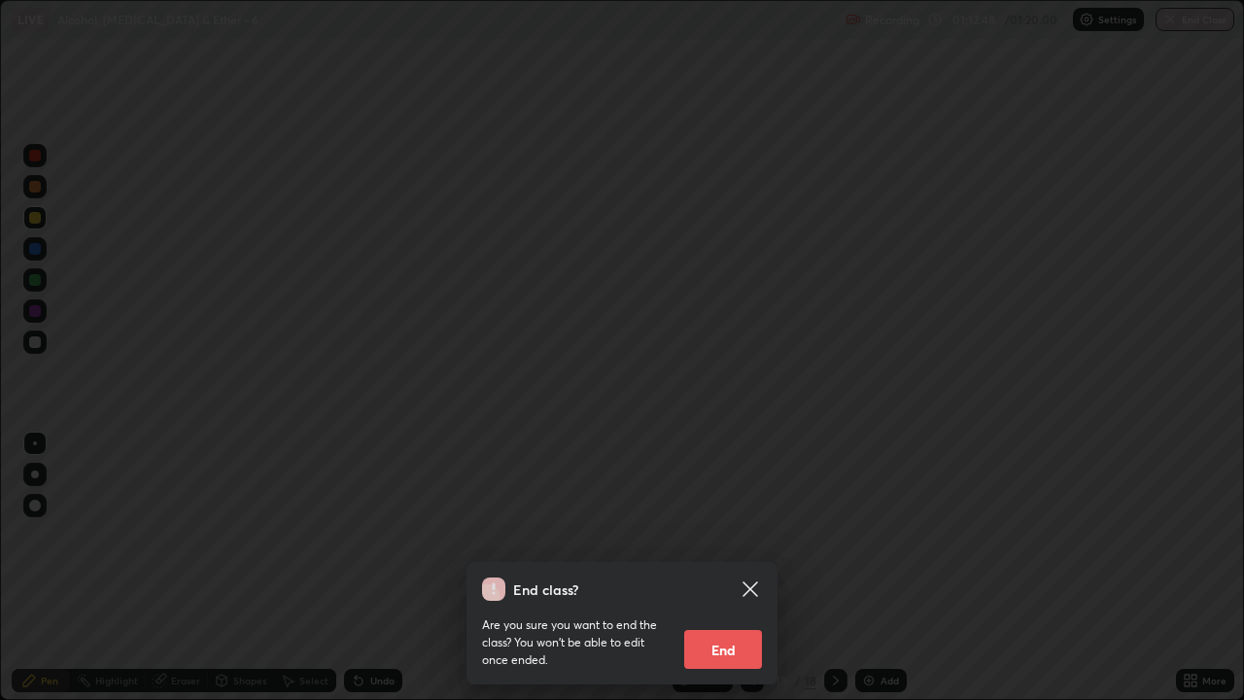
click at [721, 575] on button "End" at bounding box center [723, 649] width 78 height 39
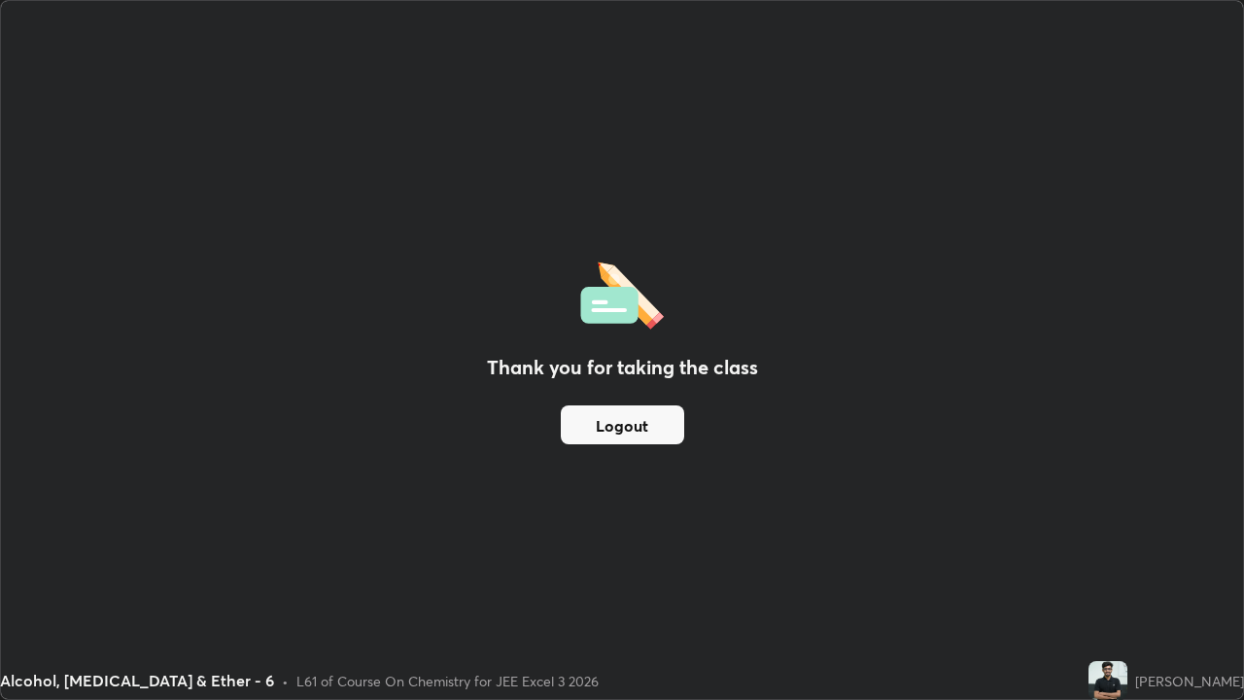
click at [594, 422] on button "Logout" at bounding box center [622, 424] width 123 height 39
